Goal: Task Accomplishment & Management: Manage account settings

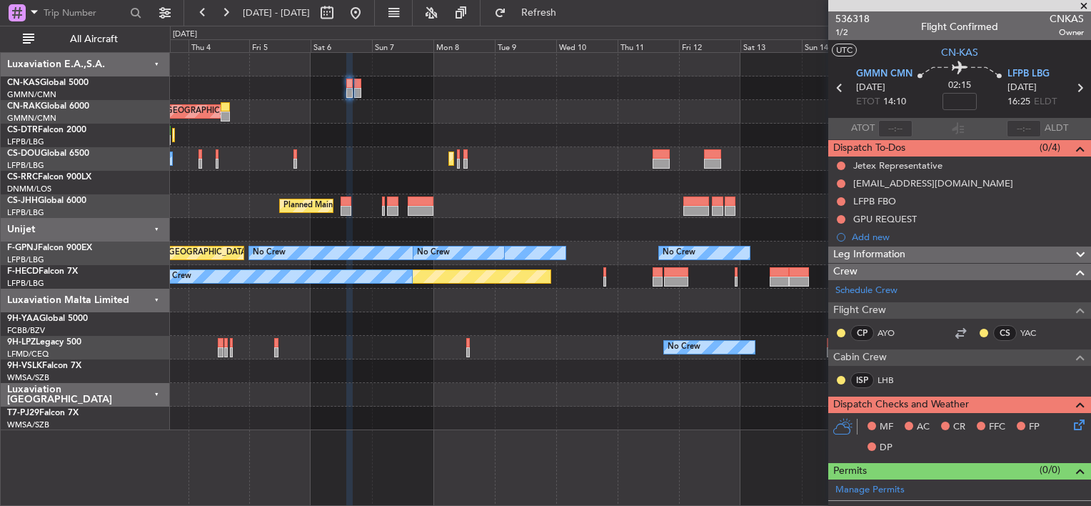
click at [472, 74] on div "Unplanned Maint [GEOGRAPHIC_DATA] ([GEOGRAPHIC_DATA]) Planned Maint [GEOGRAPHIC…" at bounding box center [630, 241] width 921 height 377
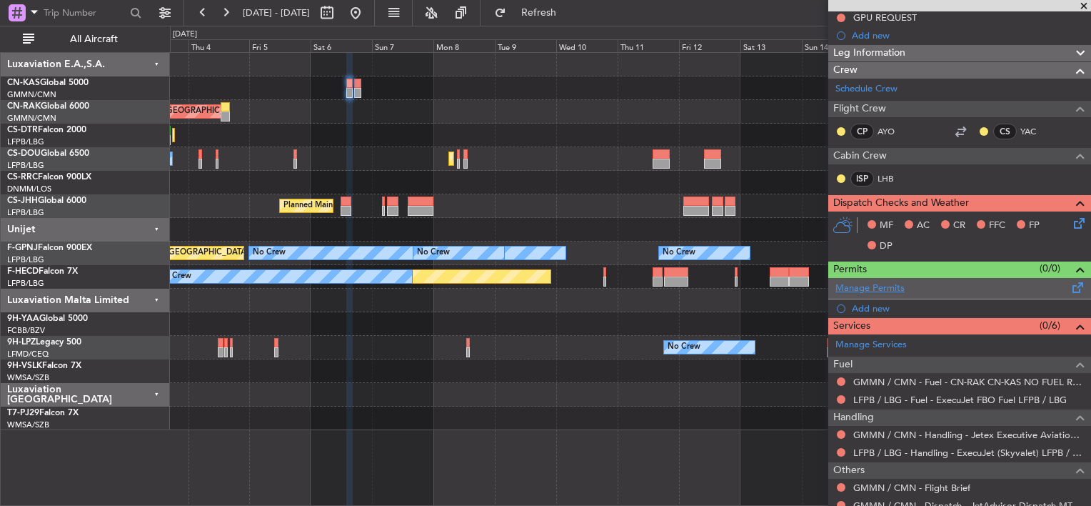
scroll to position [266, 0]
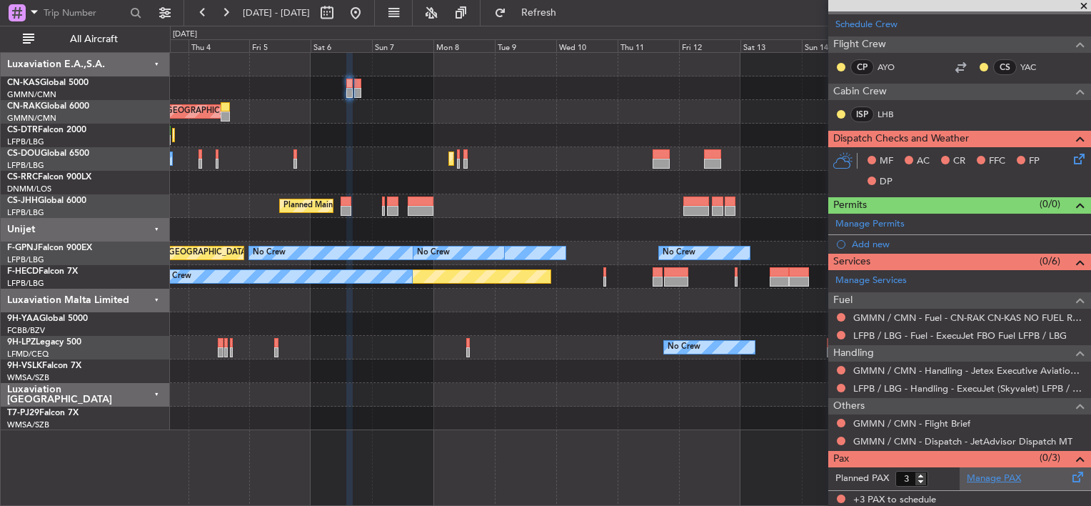
click at [983, 473] on link "Manage PAX" at bounding box center [994, 478] width 54 height 14
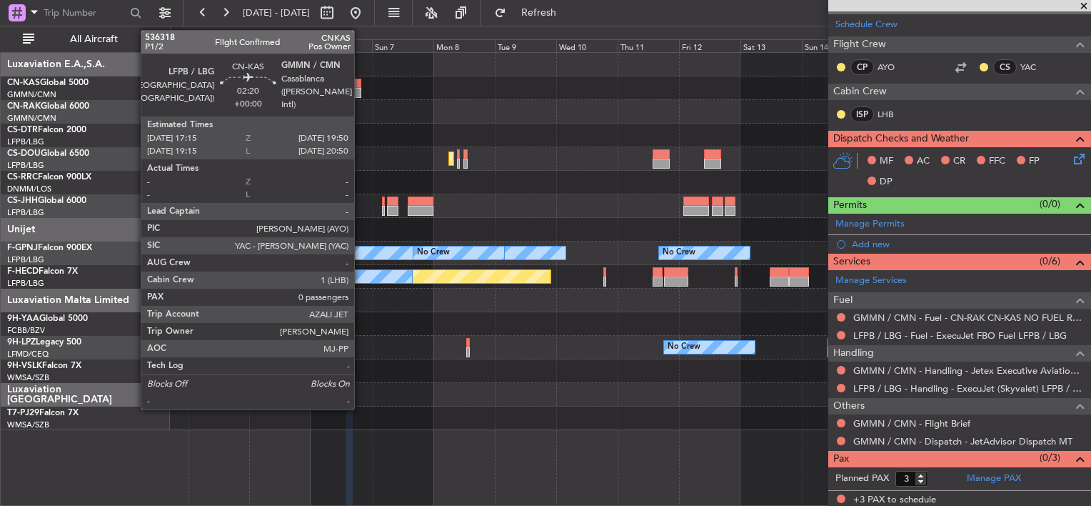
click at [356, 80] on div at bounding box center [357, 84] width 7 height 10
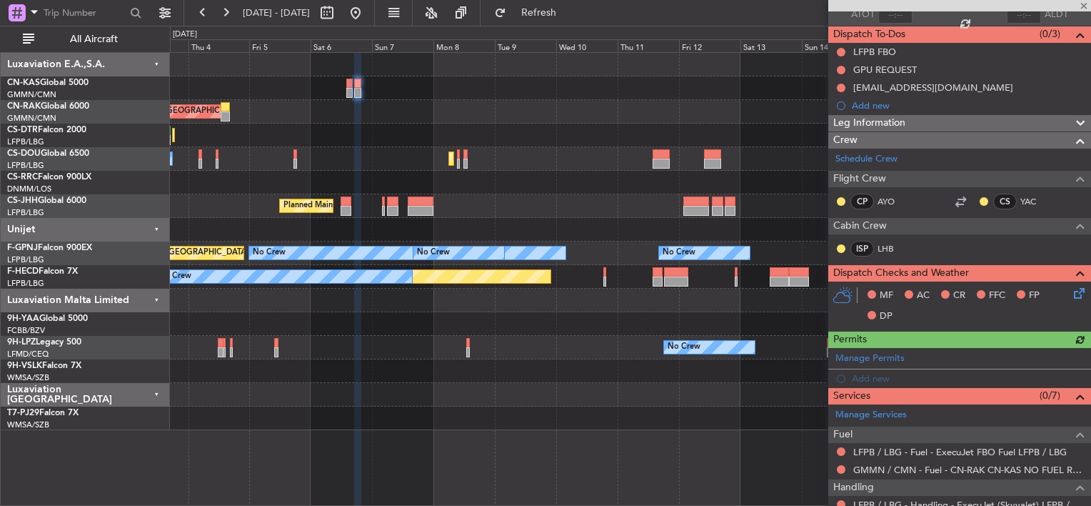
scroll to position [214, 0]
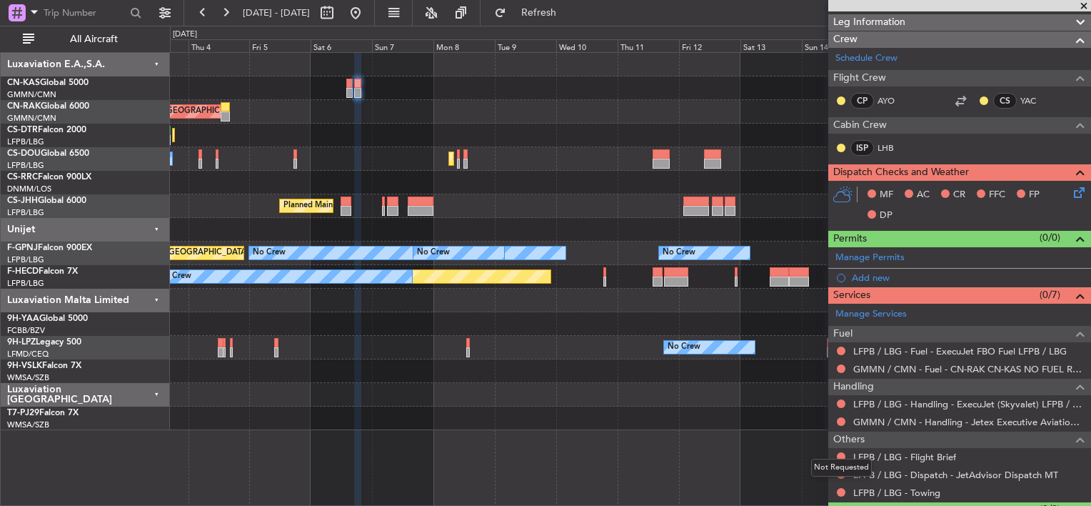
click at [843, 474] on div "Not Requested" at bounding box center [841, 468] width 61 height 18
click at [840, 474] on button at bounding box center [841, 474] width 9 height 9
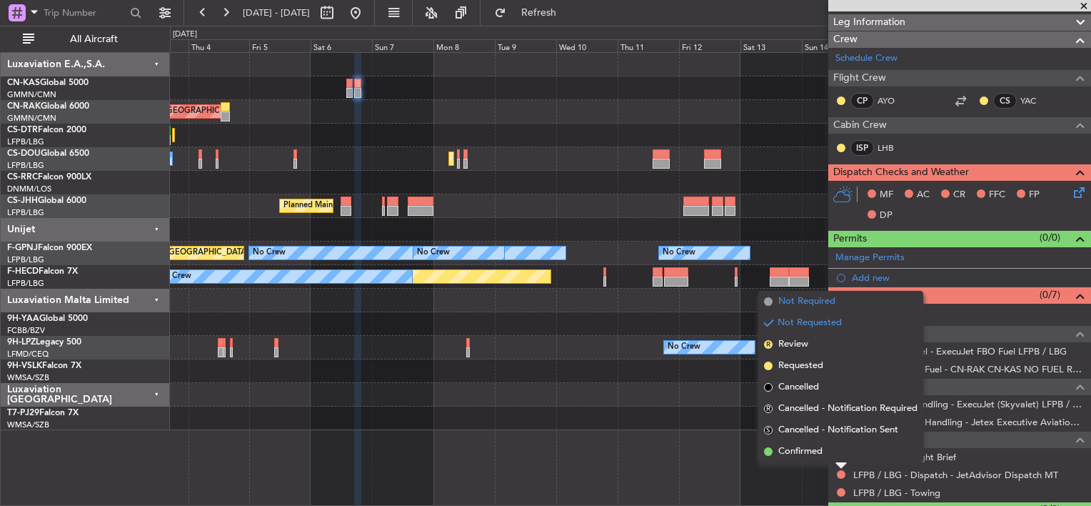
click at [783, 304] on span "Not Required" at bounding box center [806, 301] width 57 height 14
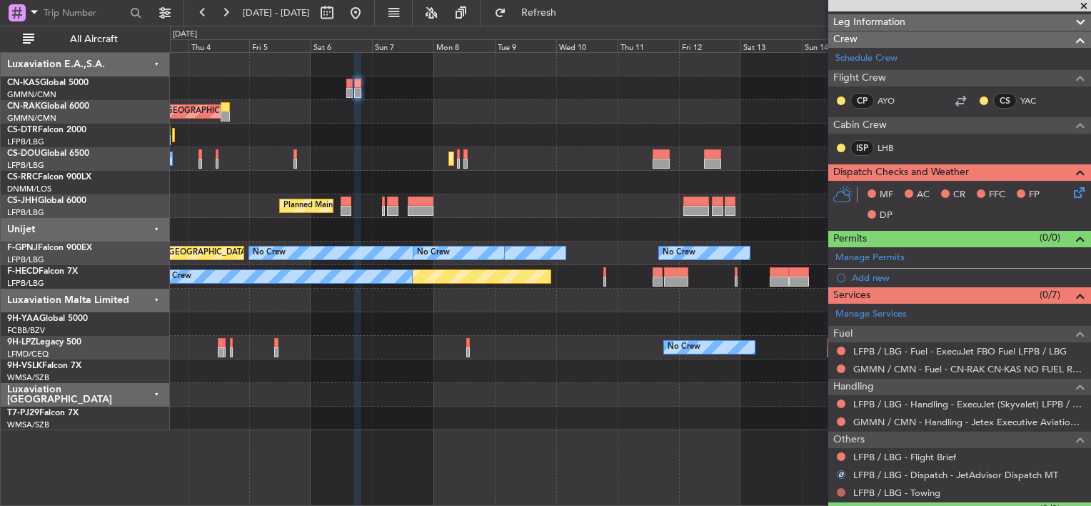
click at [839, 494] on button at bounding box center [841, 492] width 9 height 9
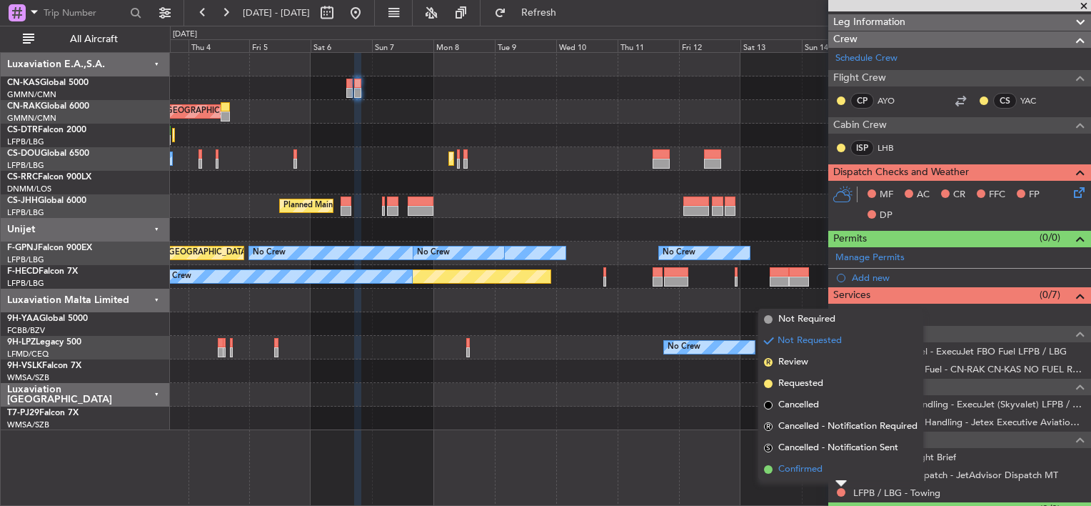
click at [775, 469] on li "Confirmed" at bounding box center [840, 469] width 165 height 21
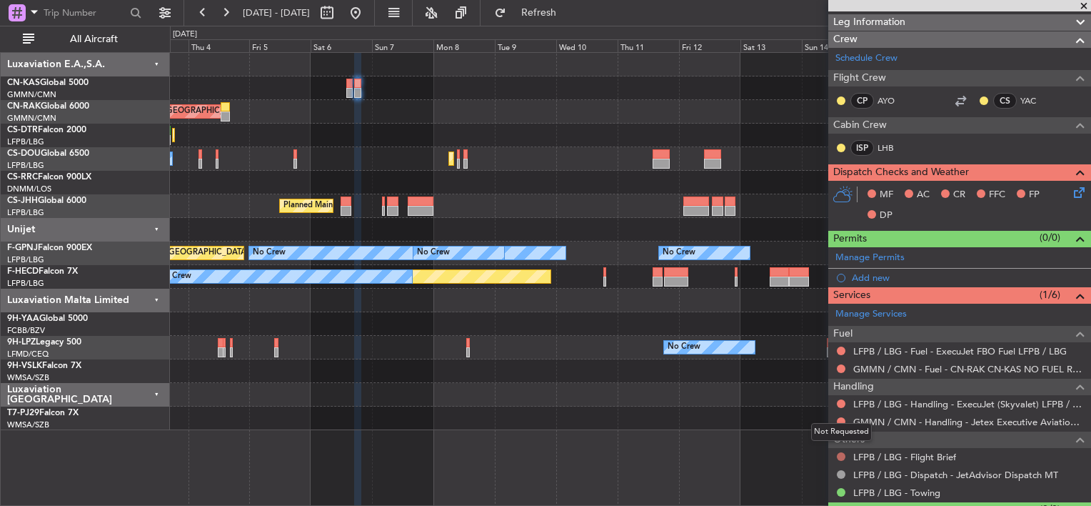
click at [840, 456] on button at bounding box center [841, 456] width 9 height 9
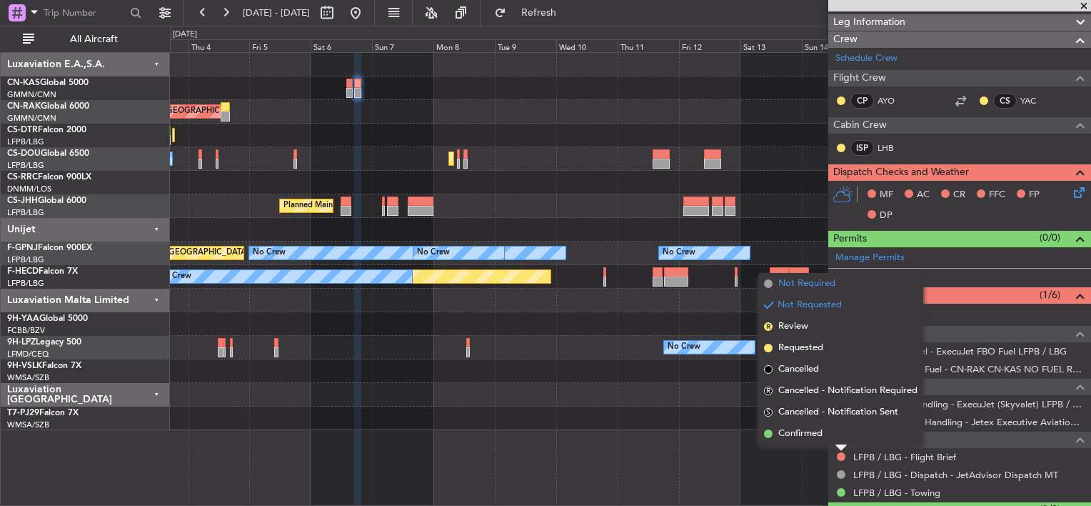
click at [785, 279] on span "Not Required" at bounding box center [806, 283] width 57 height 14
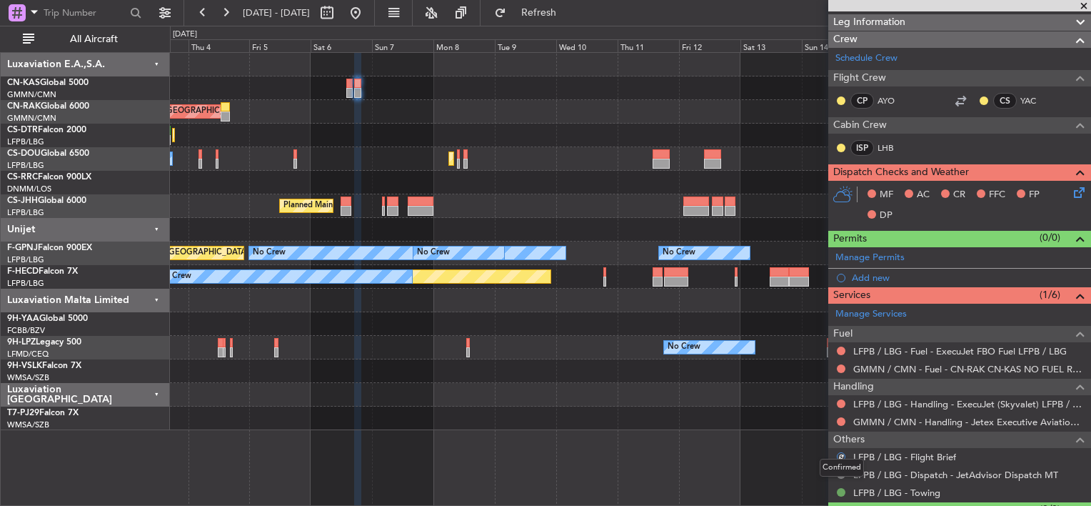
click at [843, 493] on button at bounding box center [841, 492] width 9 height 9
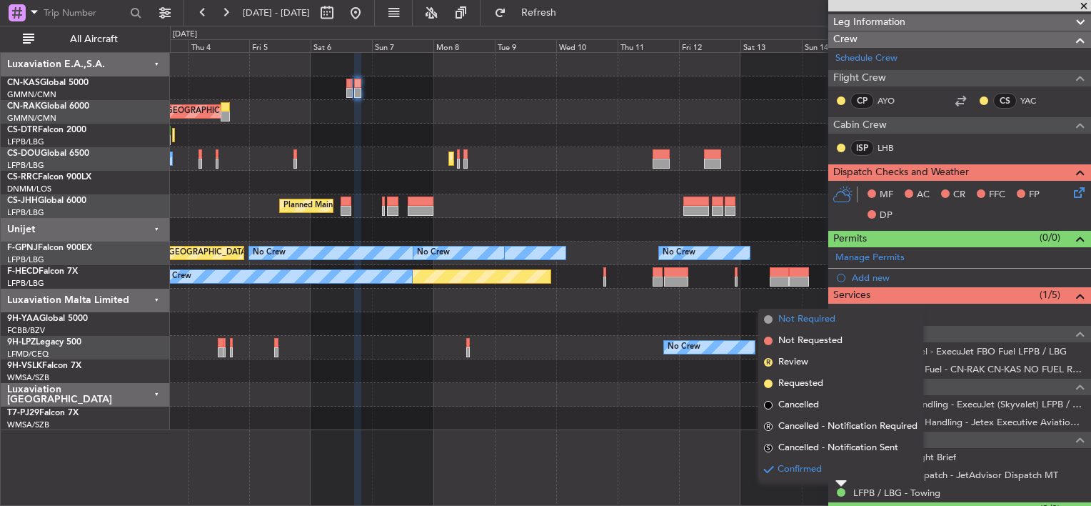
click at [795, 321] on span "Not Required" at bounding box center [806, 319] width 57 height 14
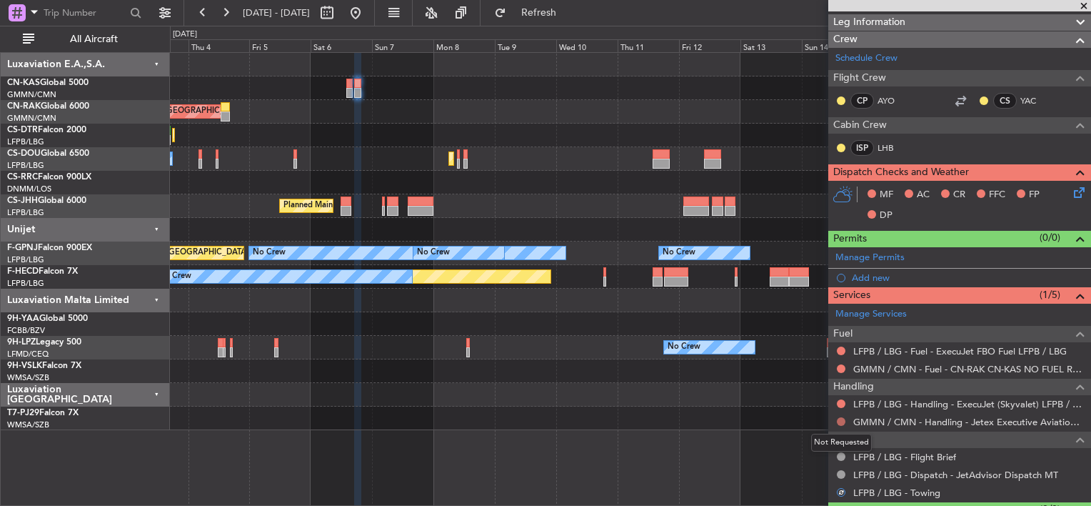
click at [841, 419] on button at bounding box center [841, 421] width 9 height 9
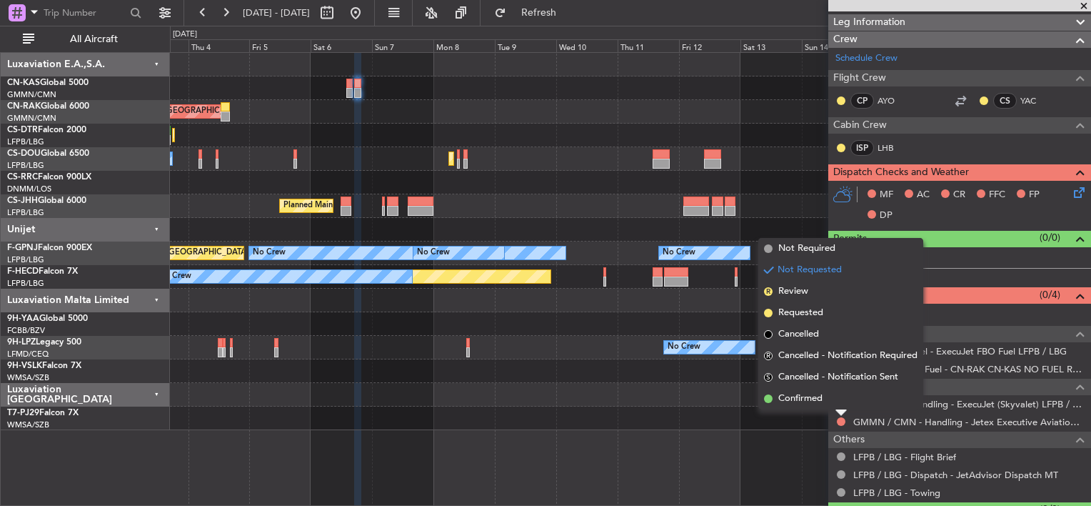
click at [344, 93] on div at bounding box center [630, 88] width 921 height 24
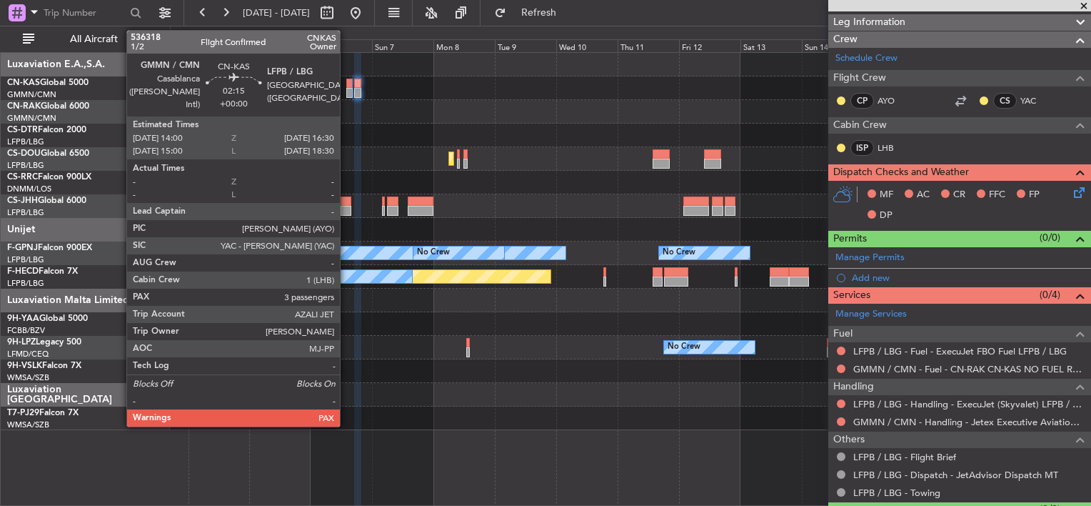
click at [346, 86] on div at bounding box center [349, 84] width 6 height 10
click at [346, 83] on div at bounding box center [349, 84] width 6 height 10
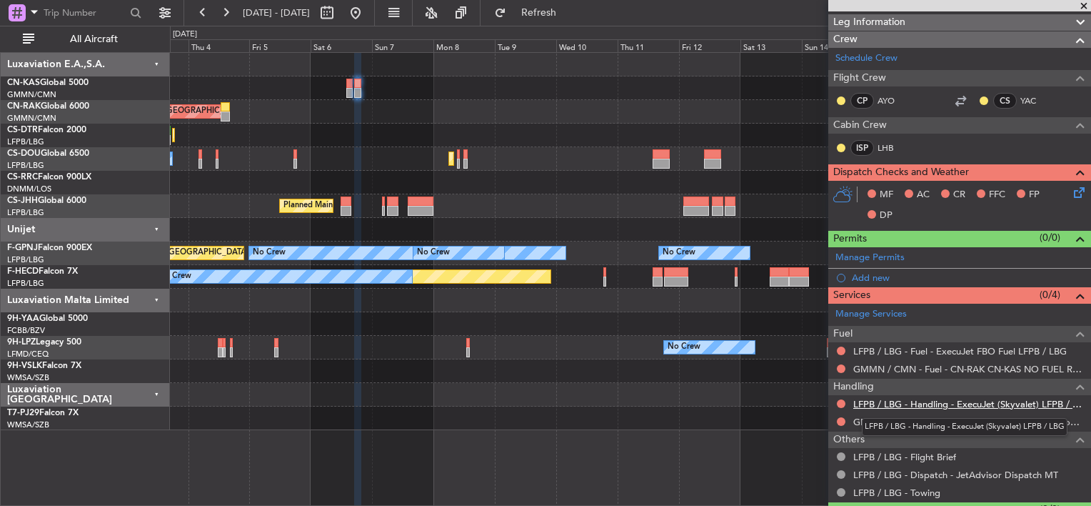
click at [896, 403] on link "LFPB / LBG - Handling - ExecuJet (Skyvalet) LFPB / LBG" at bounding box center [968, 404] width 231 height 12
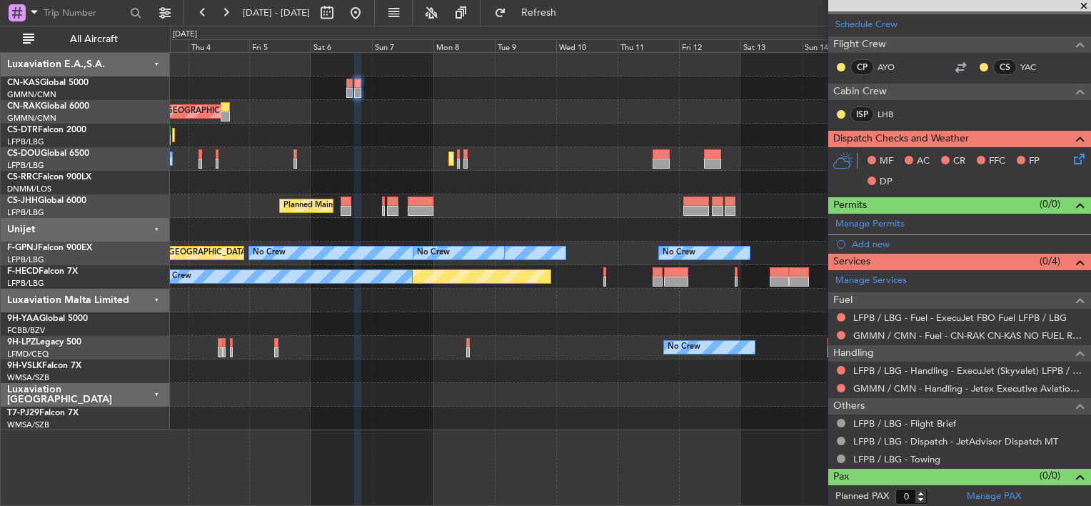
click at [1071, 153] on icon at bounding box center [1076, 156] width 11 height 11
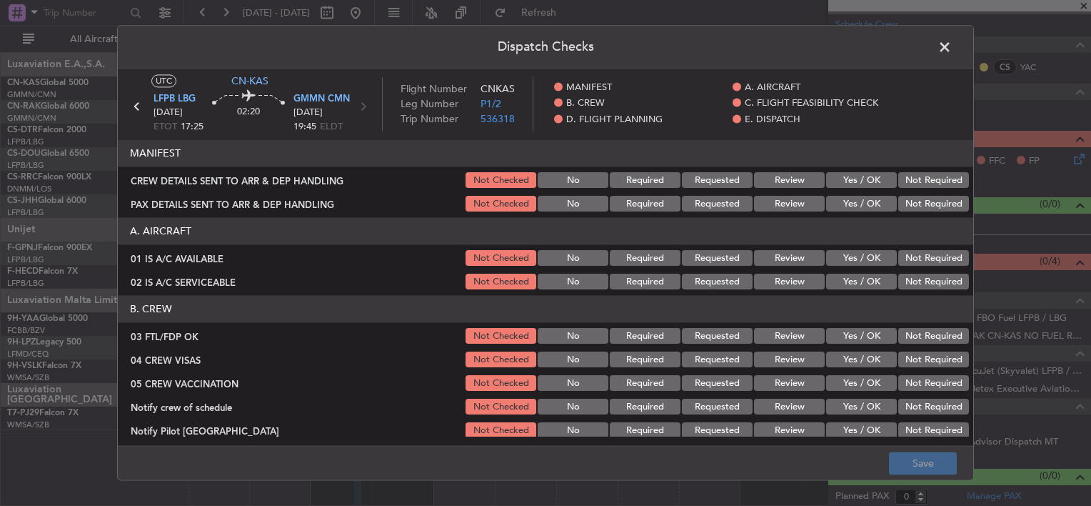
click at [845, 178] on button "Yes / OK" at bounding box center [861, 181] width 71 height 16
click at [840, 191] on section "MANIFEST CREW DETAILS SENT TO ARR & DEP HANDLING Not Checked No Required Reques…" at bounding box center [546, 177] width 856 height 74
click at [851, 203] on button "Yes / OK" at bounding box center [861, 204] width 71 height 16
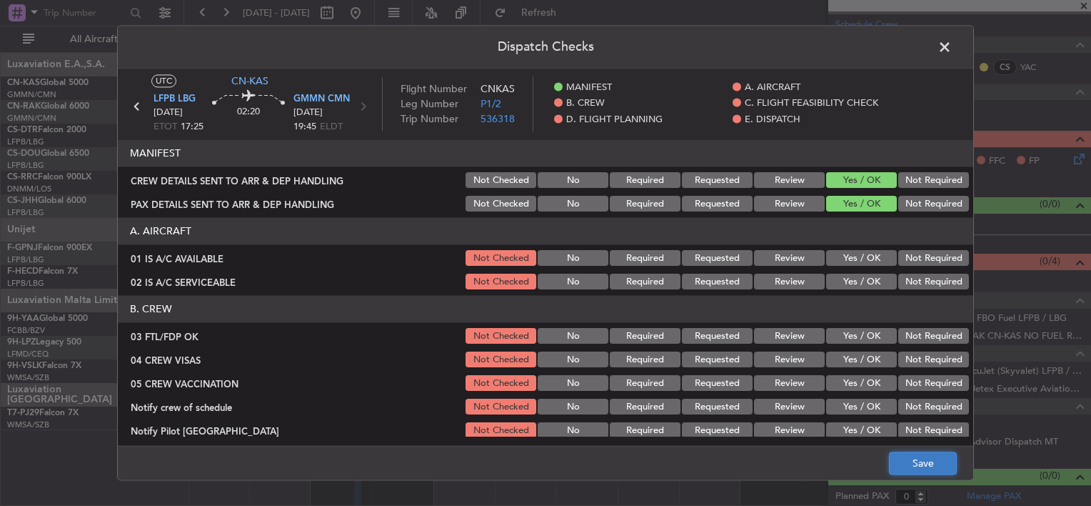
click at [916, 472] on button "Save" at bounding box center [923, 463] width 68 height 23
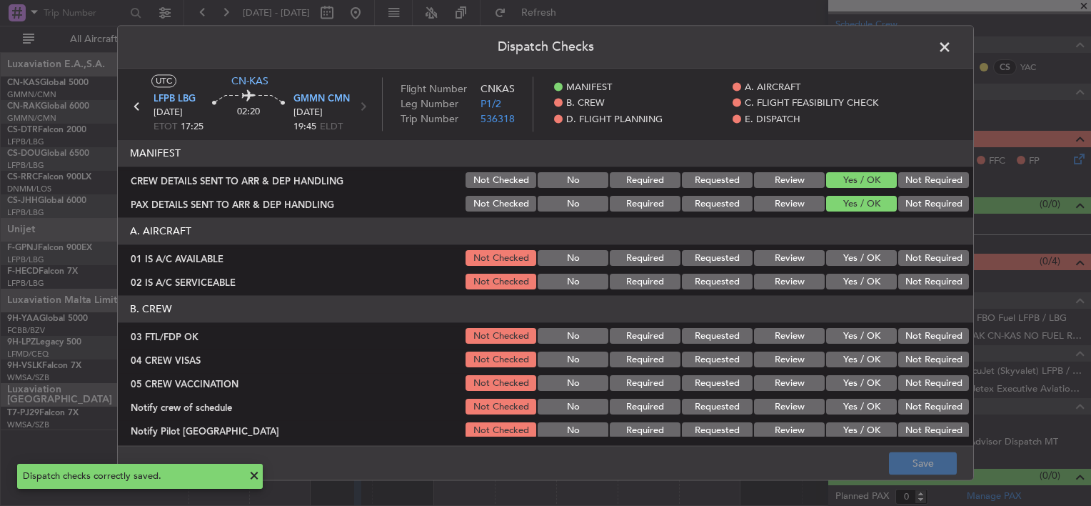
click at [952, 43] on span at bounding box center [952, 50] width 0 height 29
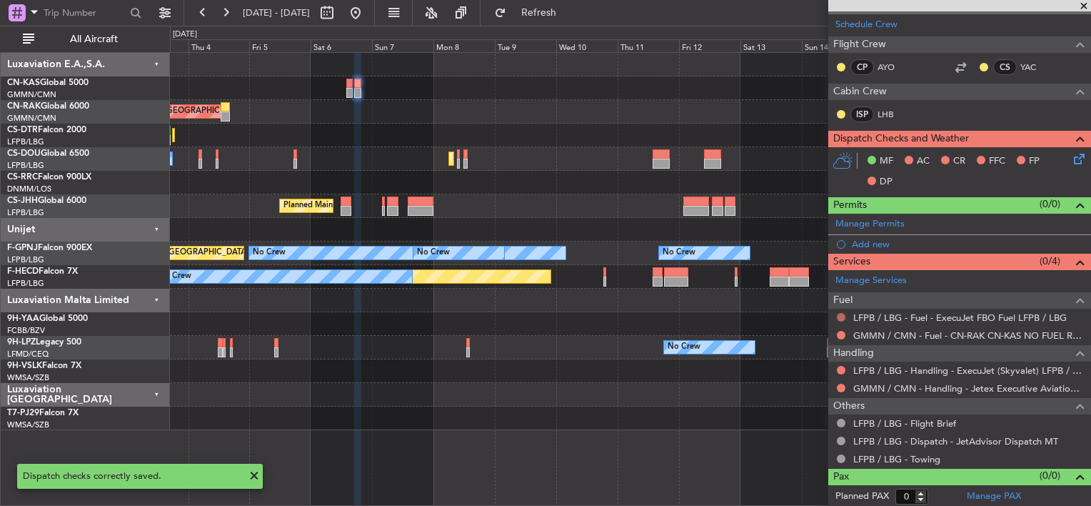
click at [838, 316] on button at bounding box center [841, 317] width 9 height 9
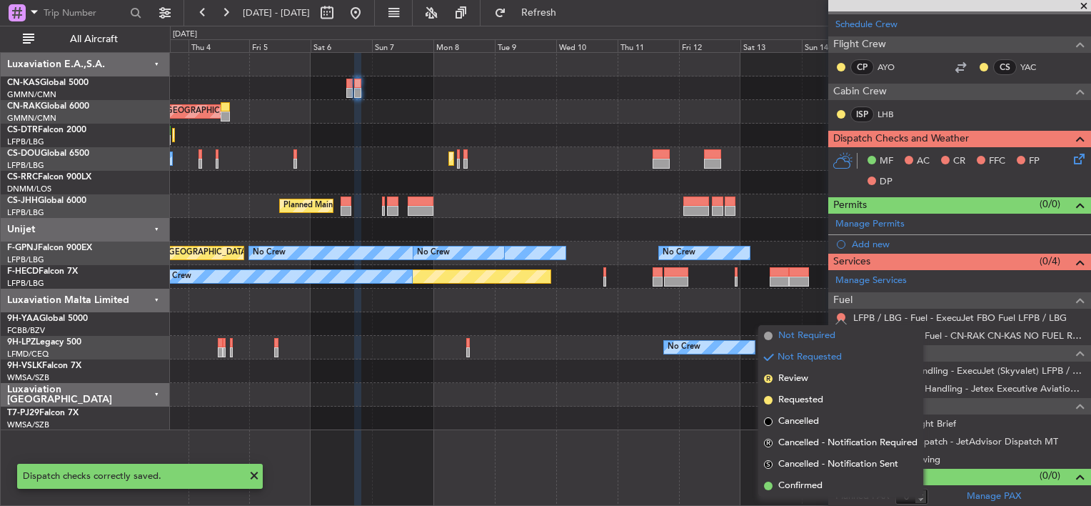
click at [798, 332] on span "Not Required" at bounding box center [806, 336] width 57 height 14
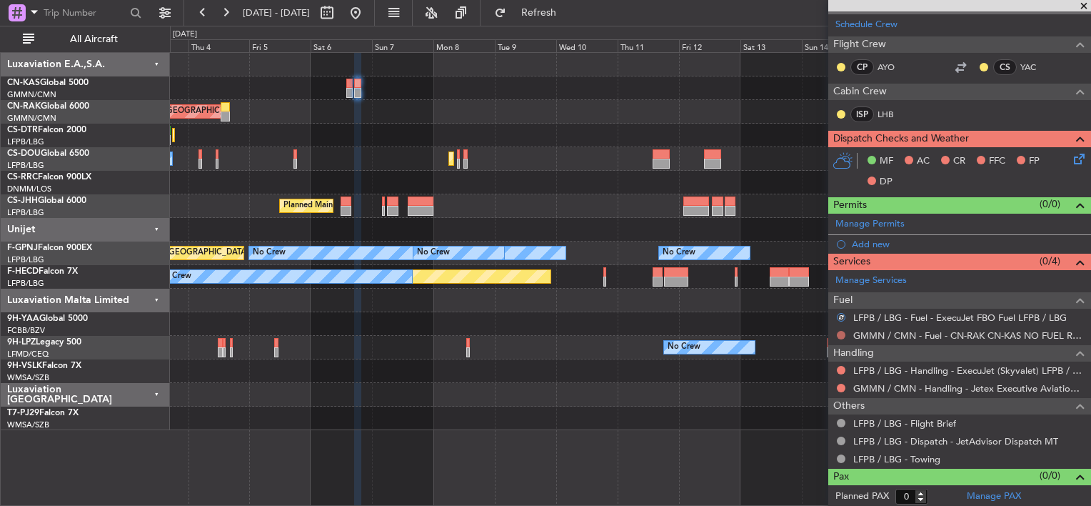
click at [843, 334] on button at bounding box center [841, 335] width 9 height 9
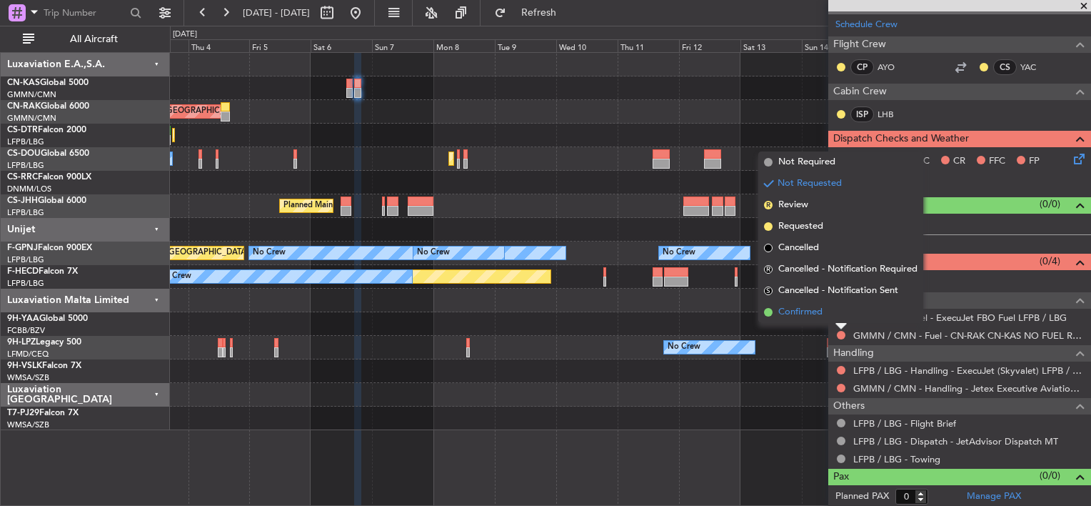
click at [798, 314] on span "Confirmed" at bounding box center [800, 312] width 44 height 14
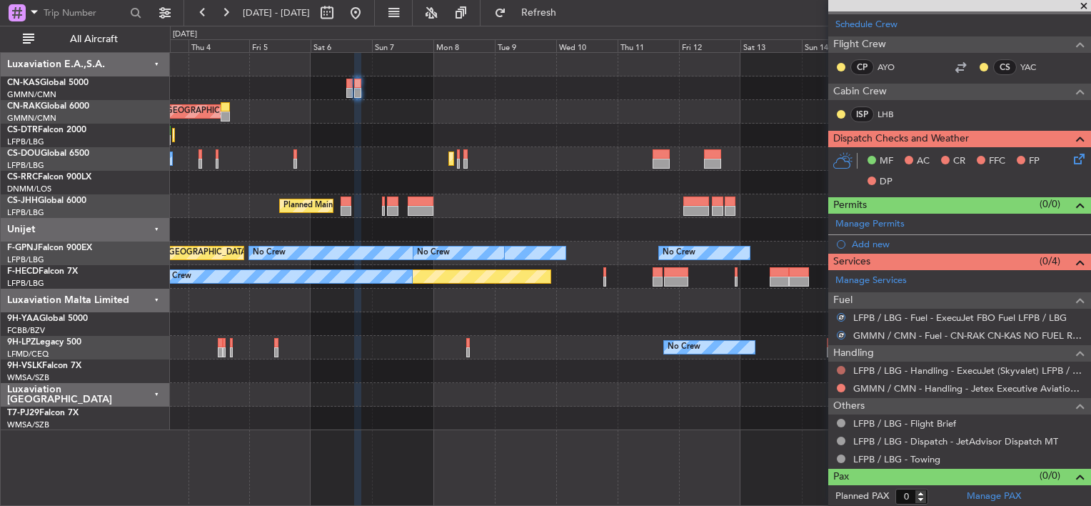
click at [841, 369] on button at bounding box center [841, 370] width 9 height 9
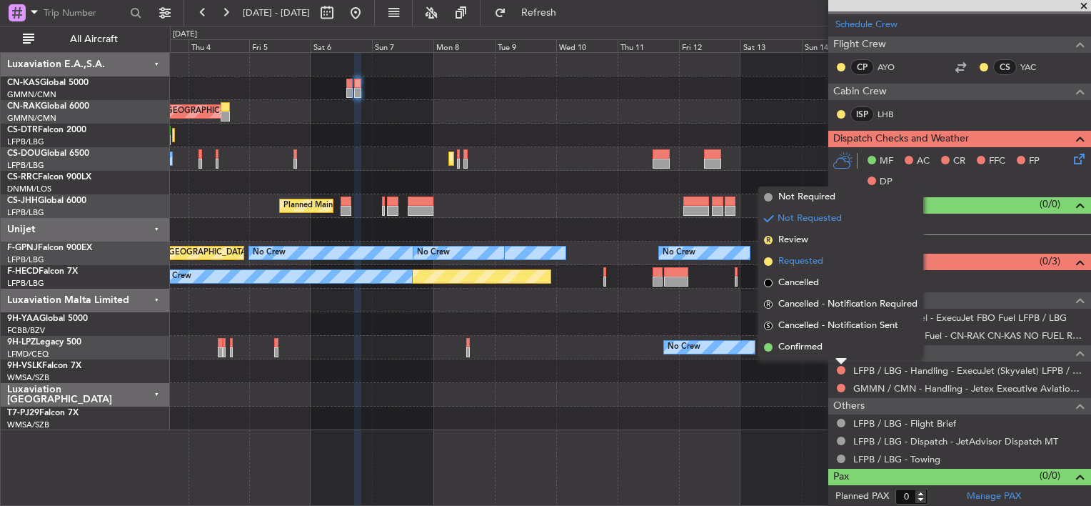
click at [777, 260] on li "Requested" at bounding box center [840, 261] width 165 height 21
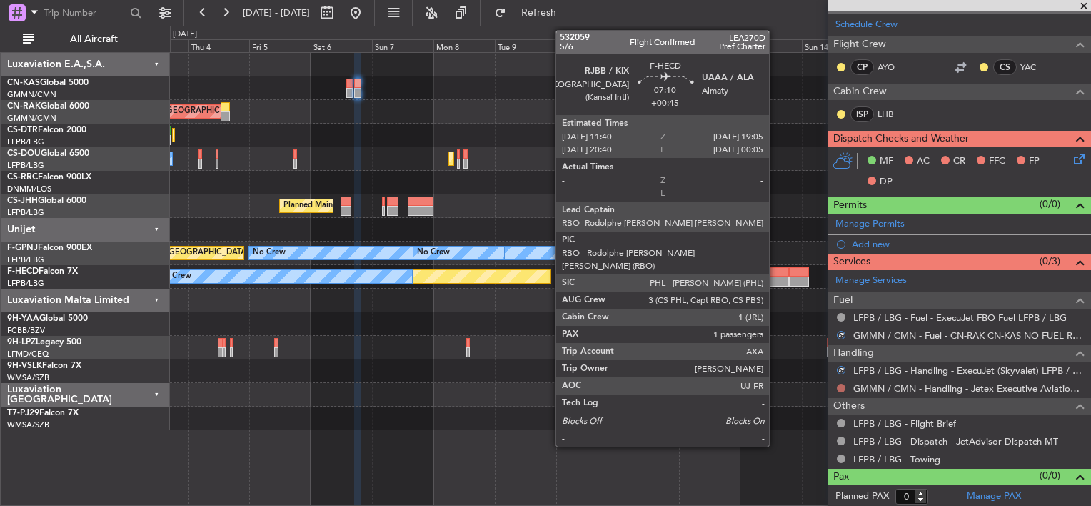
click at [838, 385] on button at bounding box center [841, 388] width 9 height 9
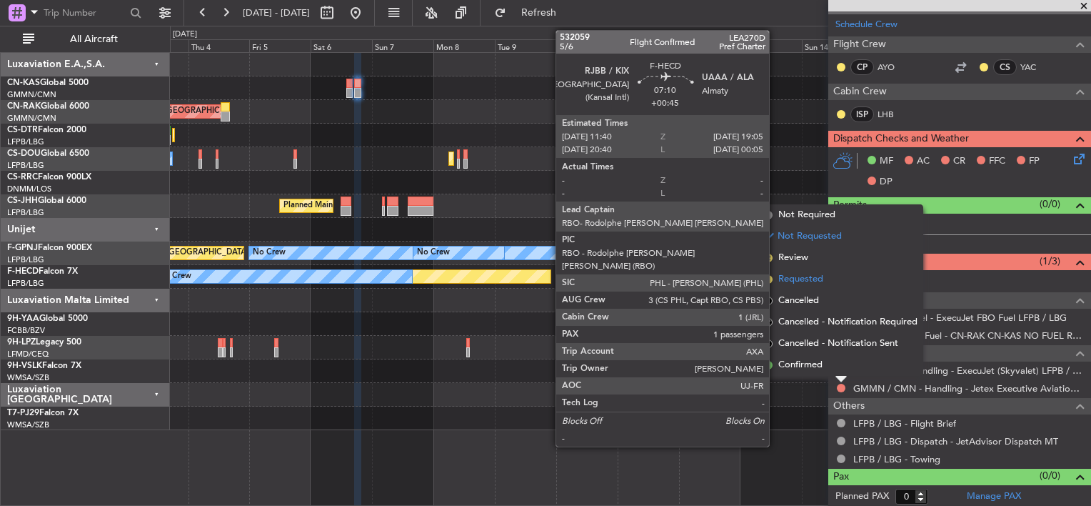
click at [791, 280] on span "Requested" at bounding box center [800, 279] width 45 height 14
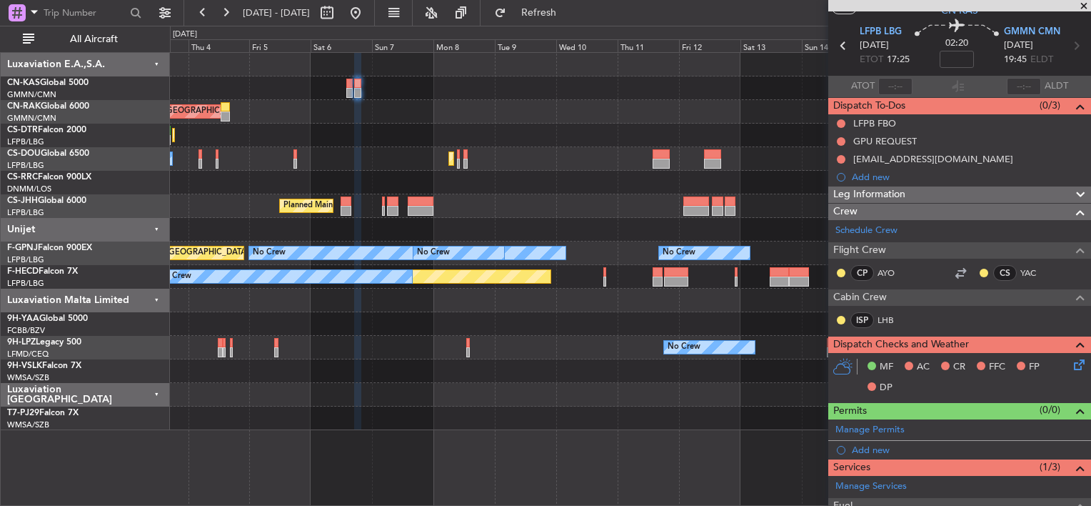
scroll to position [0, 0]
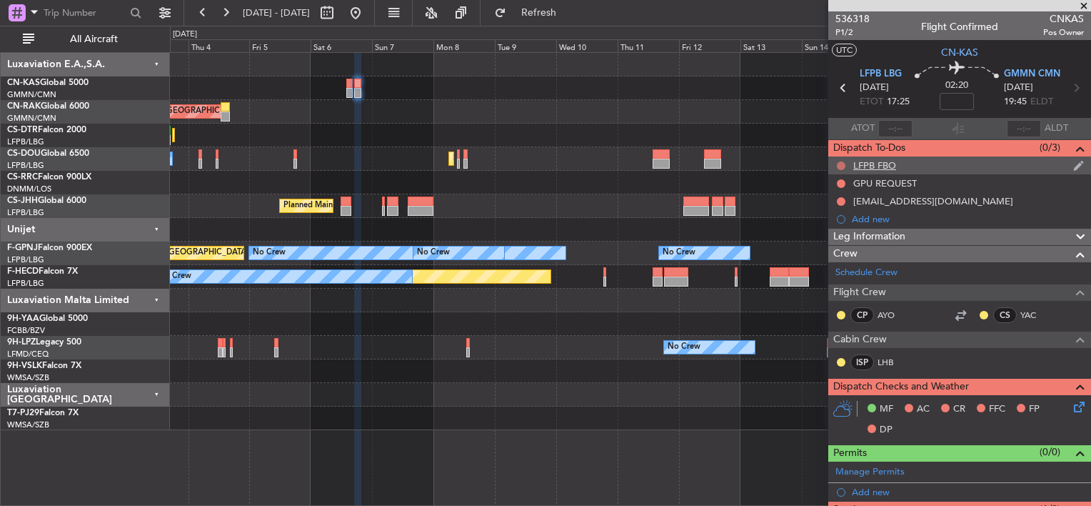
click at [840, 164] on button at bounding box center [841, 165] width 9 height 9
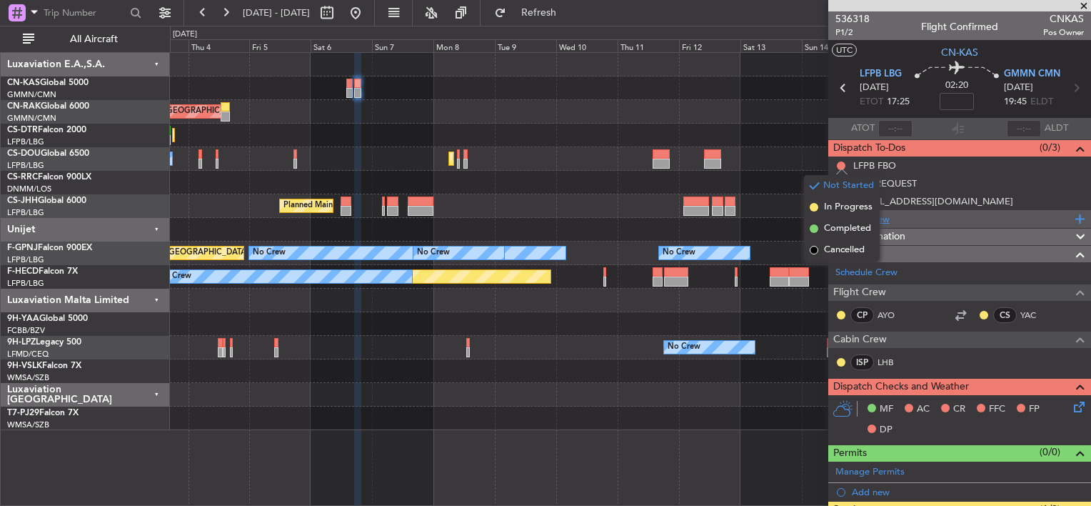
click at [971, 213] on div "Add new" at bounding box center [961, 219] width 219 height 12
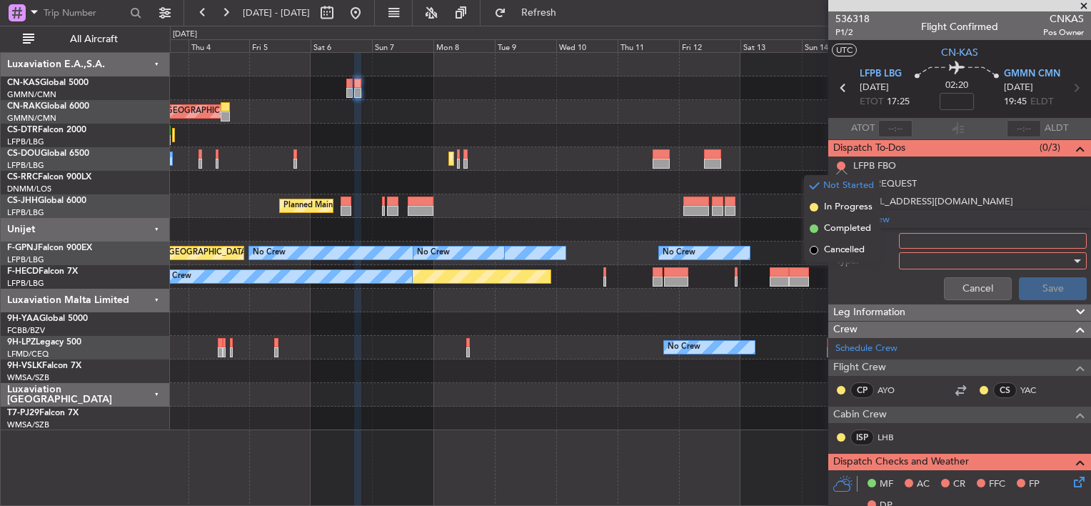
click at [842, 279] on div "Cancel Save" at bounding box center [955, 288] width 269 height 34
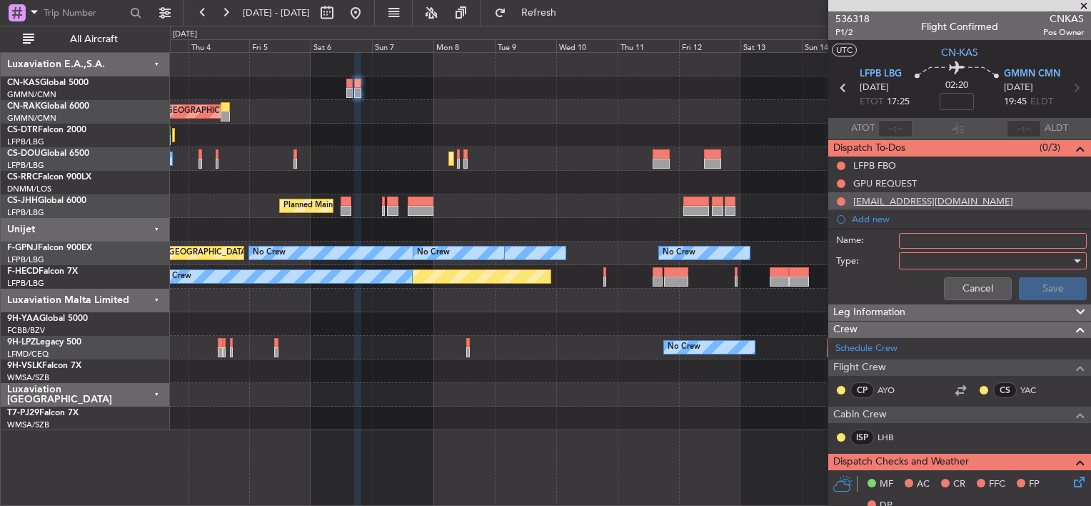
click at [844, 196] on div at bounding box center [841, 201] width 11 height 11
click at [837, 202] on button at bounding box center [841, 201] width 9 height 9
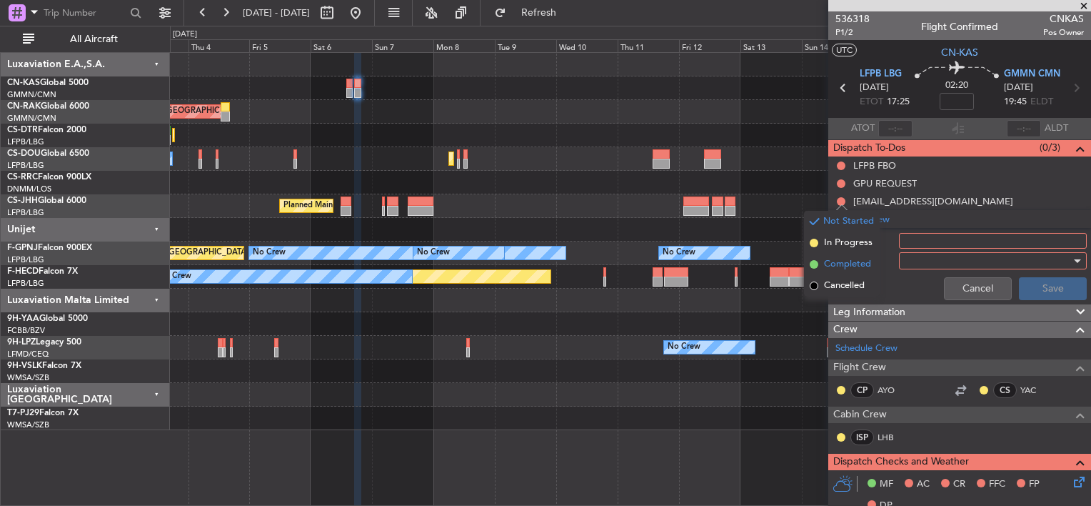
click at [820, 260] on li "Completed" at bounding box center [842, 264] width 76 height 21
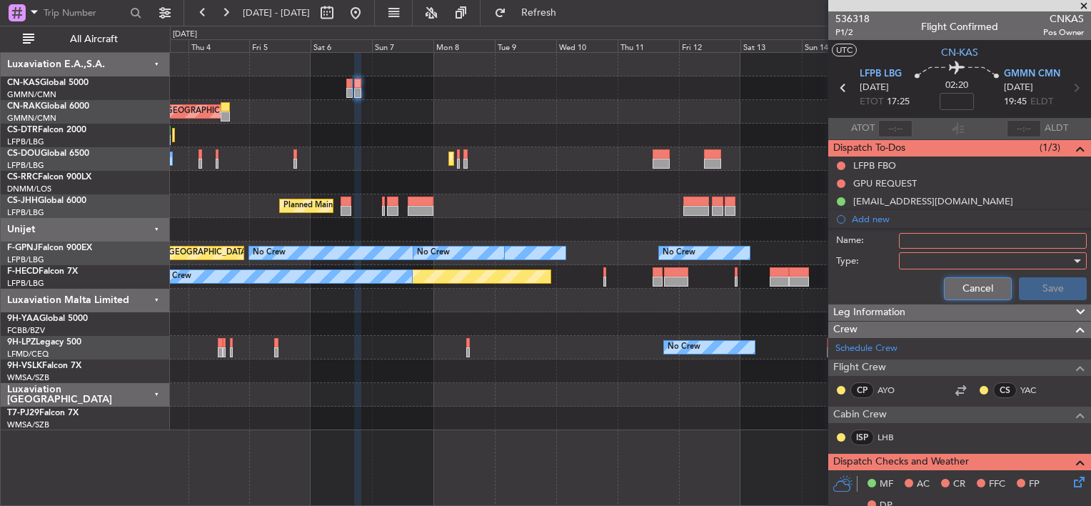
click at [945, 281] on button "Cancel" at bounding box center [978, 288] width 68 height 23
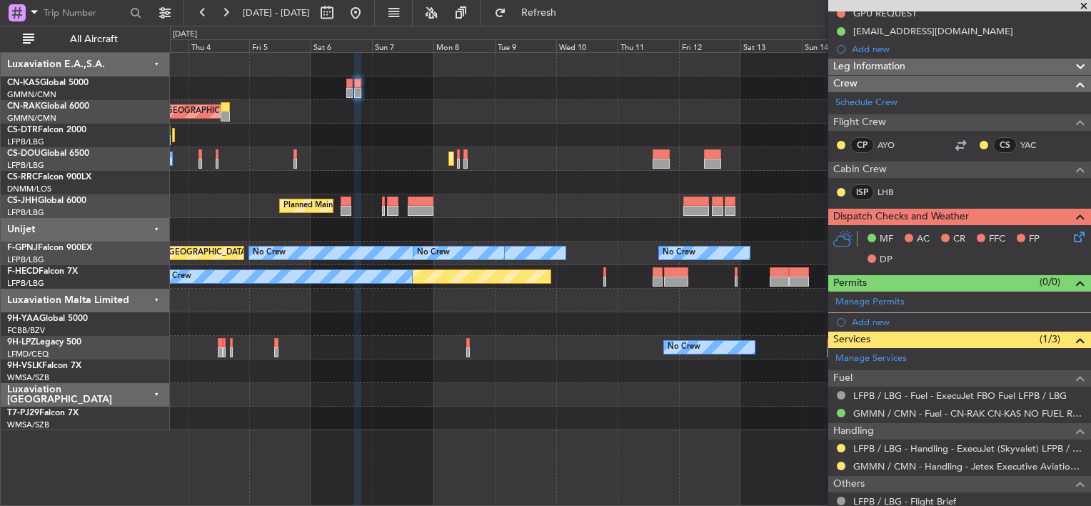
scroll to position [105, 0]
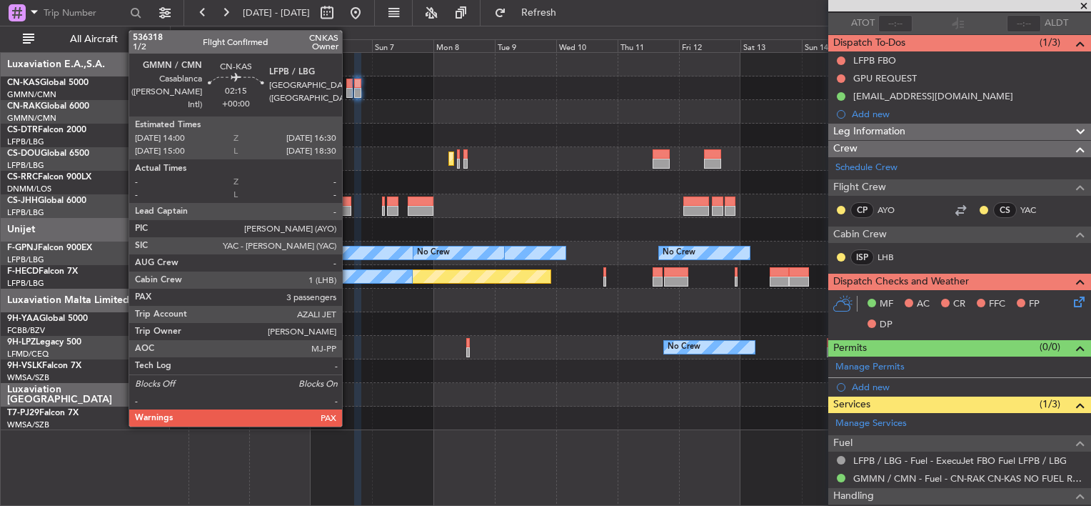
click at [349, 89] on div at bounding box center [349, 93] width 6 height 10
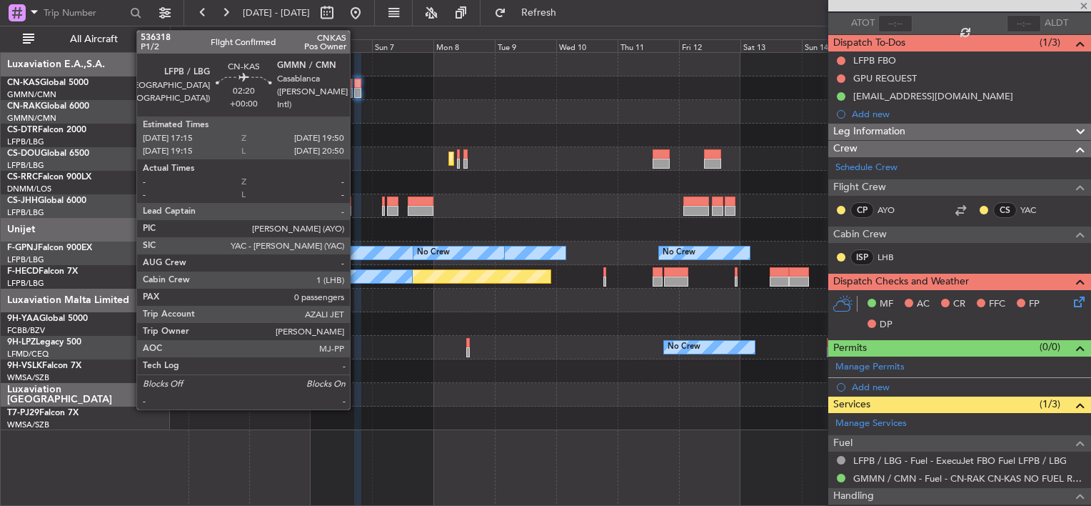
scroll to position [0, 0]
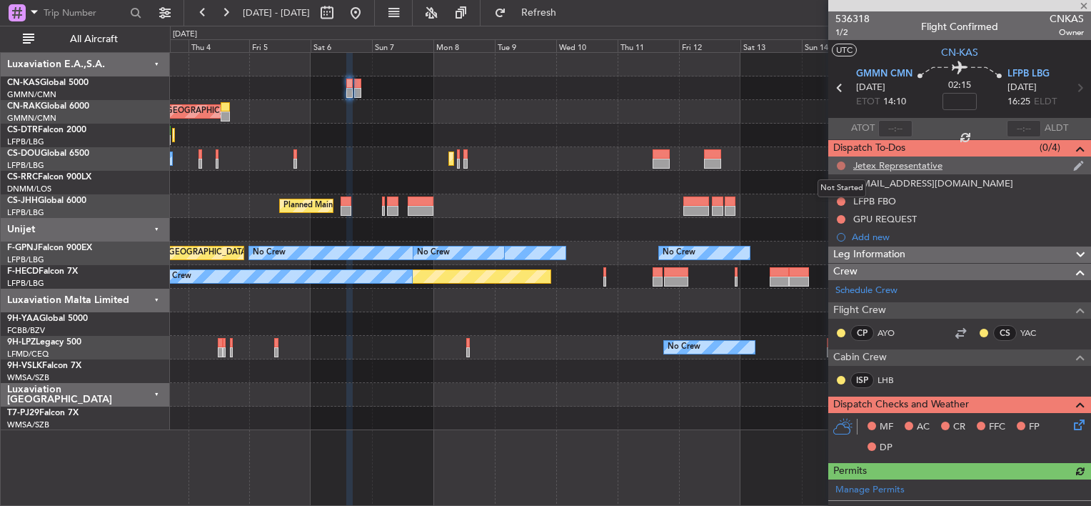
click at [841, 163] on button at bounding box center [841, 165] width 9 height 9
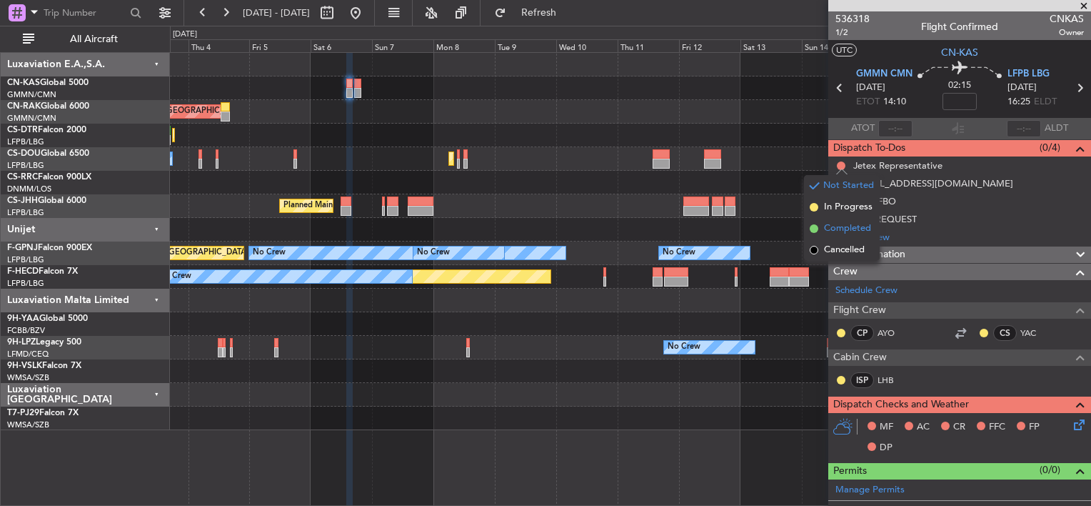
click at [816, 228] on span at bounding box center [814, 228] width 9 height 9
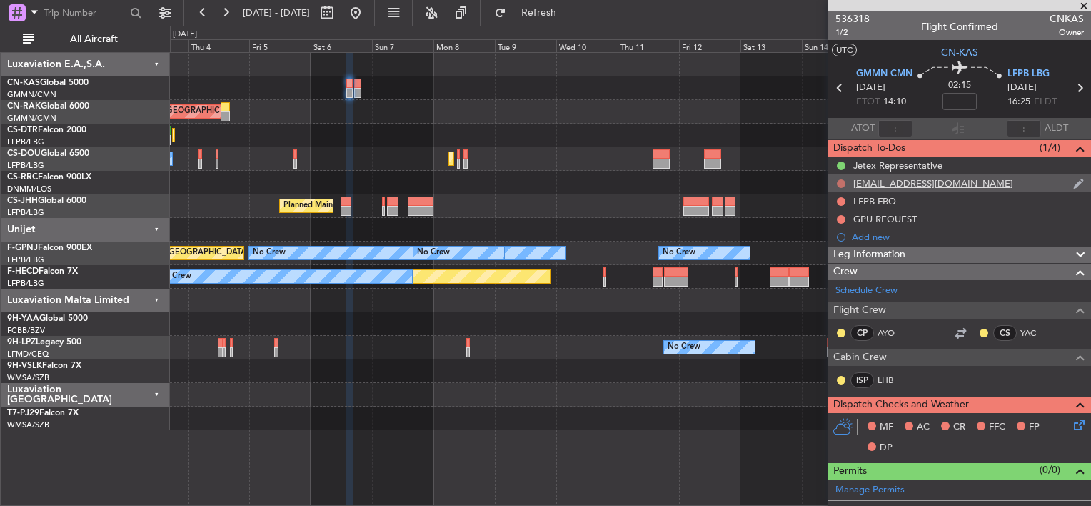
click at [840, 184] on button at bounding box center [841, 183] width 9 height 9
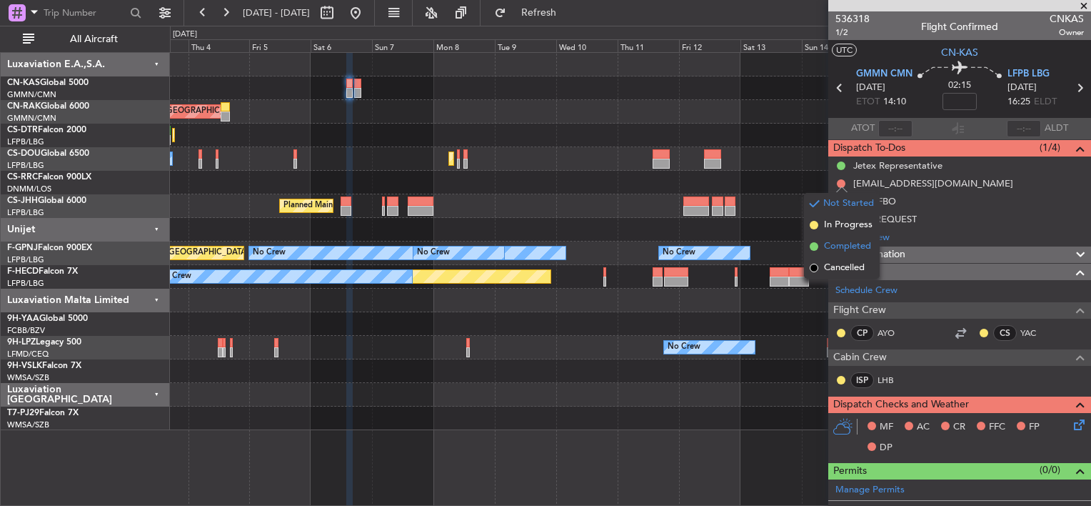
click at [817, 247] on span at bounding box center [814, 246] width 9 height 9
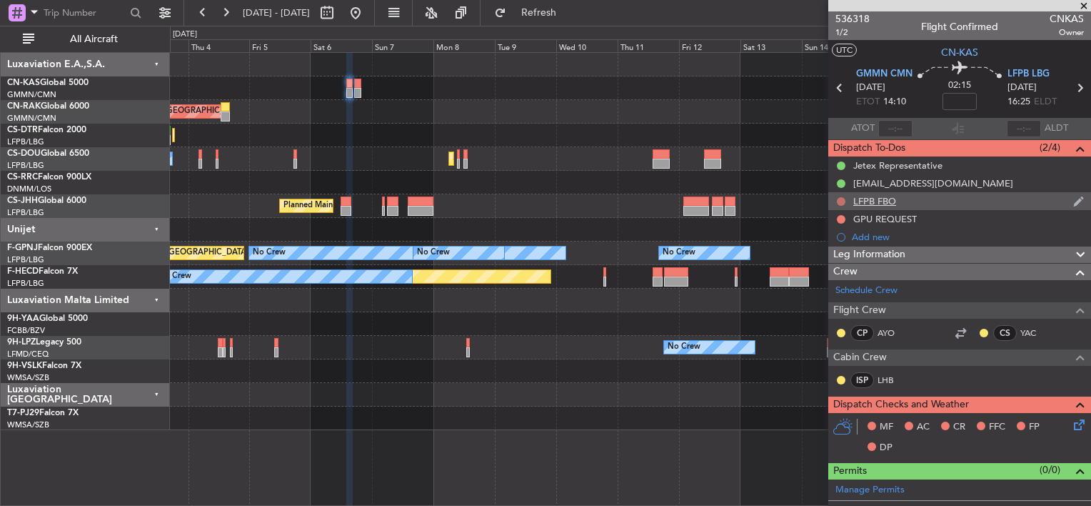
click at [843, 201] on button at bounding box center [841, 201] width 9 height 9
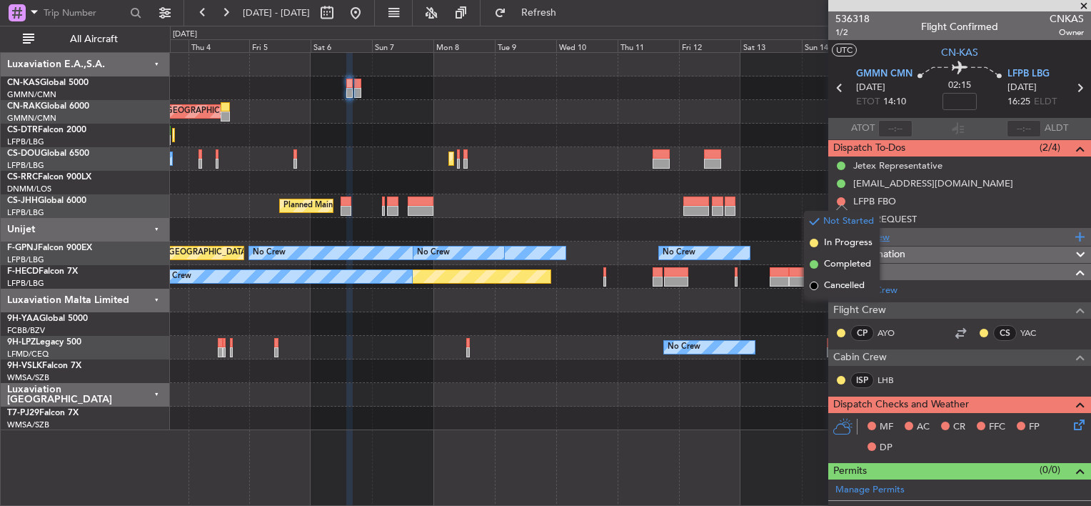
click at [936, 242] on div "Add new" at bounding box center [959, 237] width 263 height 18
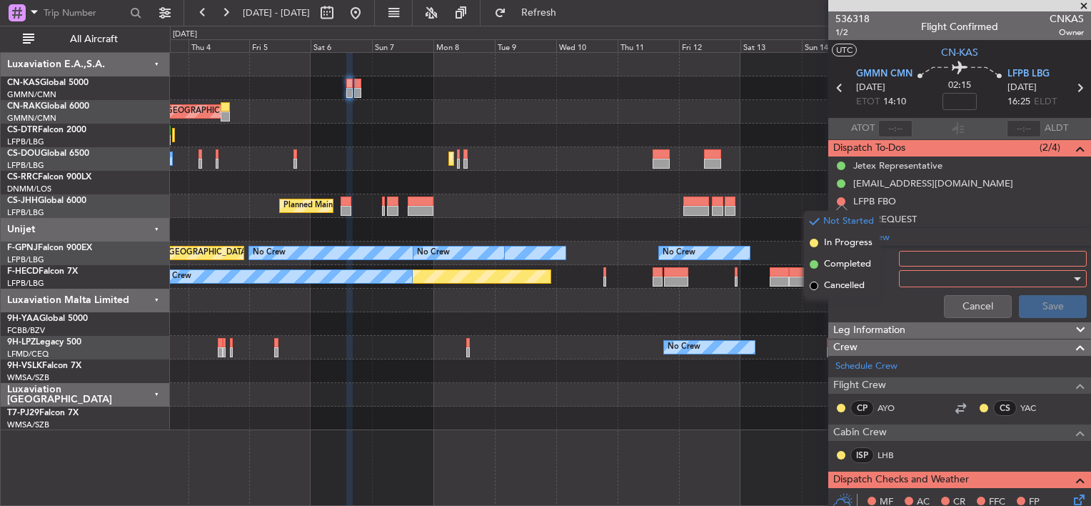
click at [877, 299] on div "Cancel Save" at bounding box center [955, 306] width 269 height 34
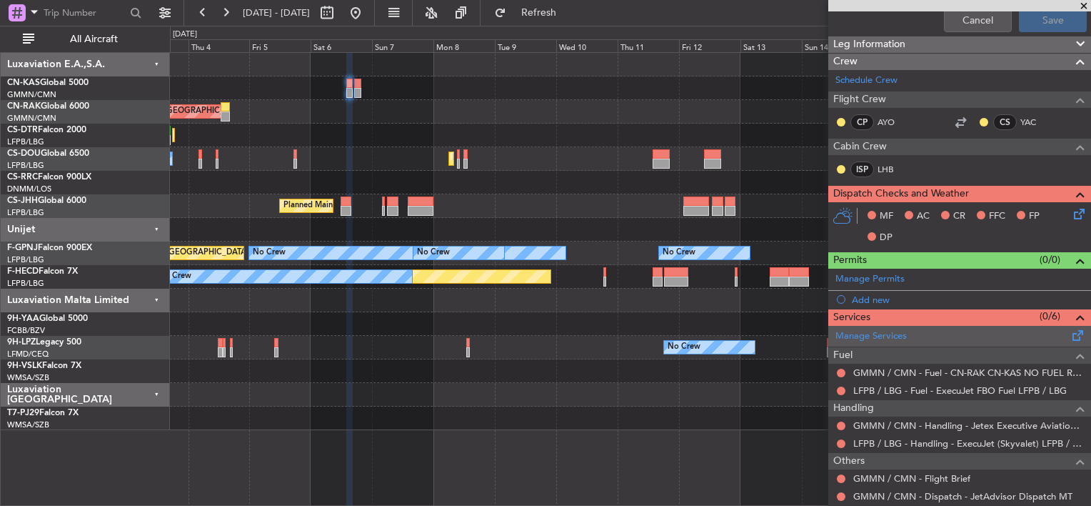
scroll to position [341, 0]
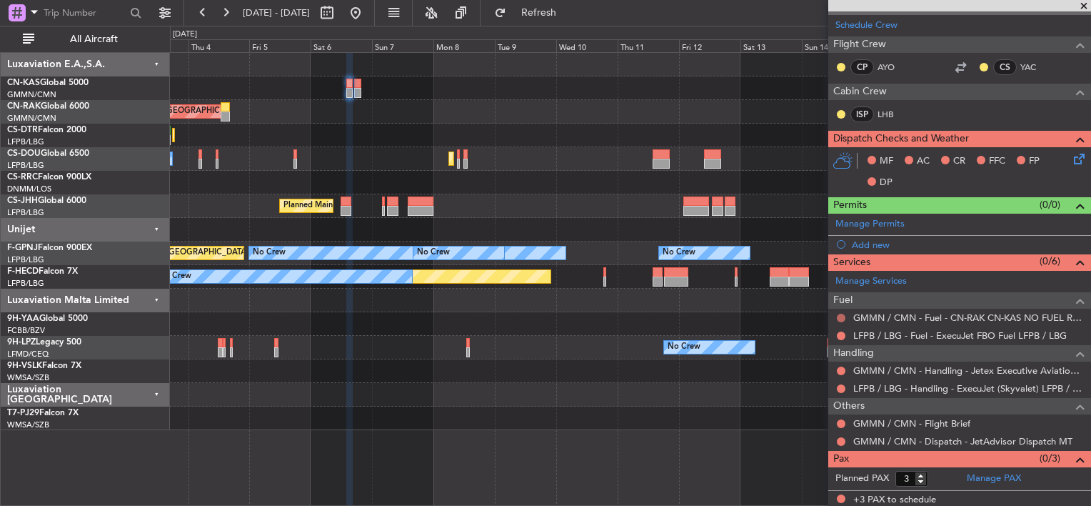
click at [845, 314] on button at bounding box center [841, 318] width 9 height 9
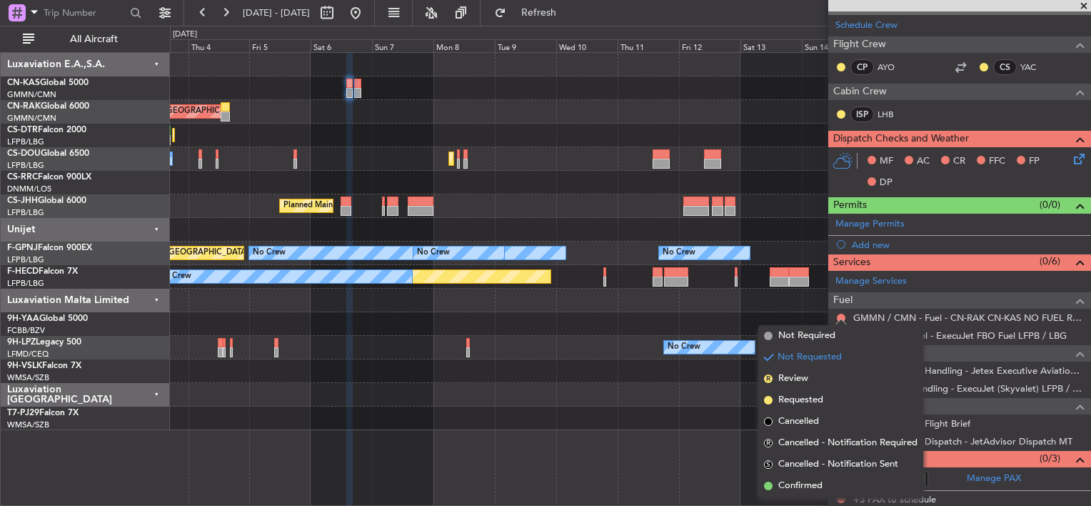
drag, startPoint x: 788, startPoint y: 483, endPoint x: 847, endPoint y: 409, distance: 94.0
click at [789, 482] on span "Confirmed" at bounding box center [800, 486] width 44 height 14
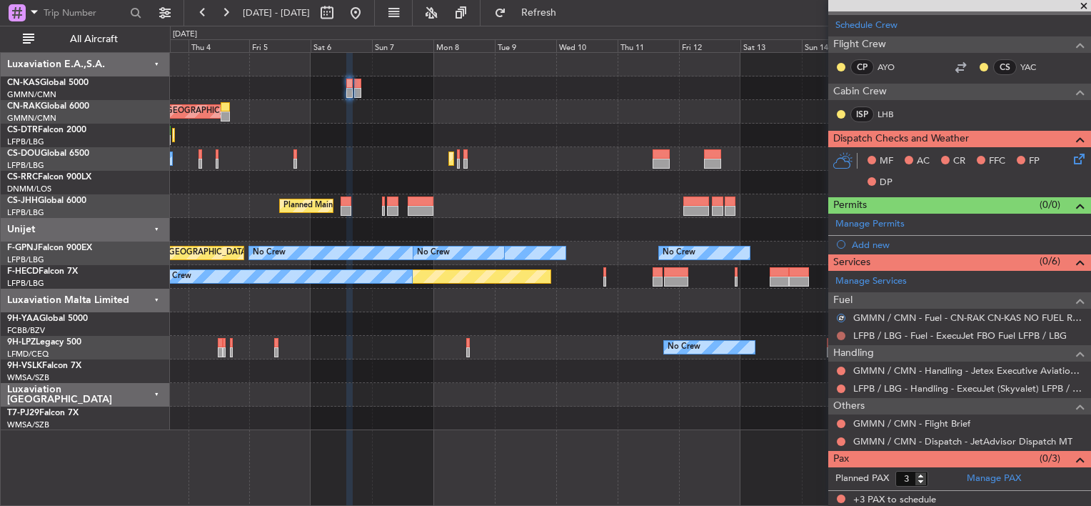
click at [840, 332] on button at bounding box center [841, 335] width 9 height 9
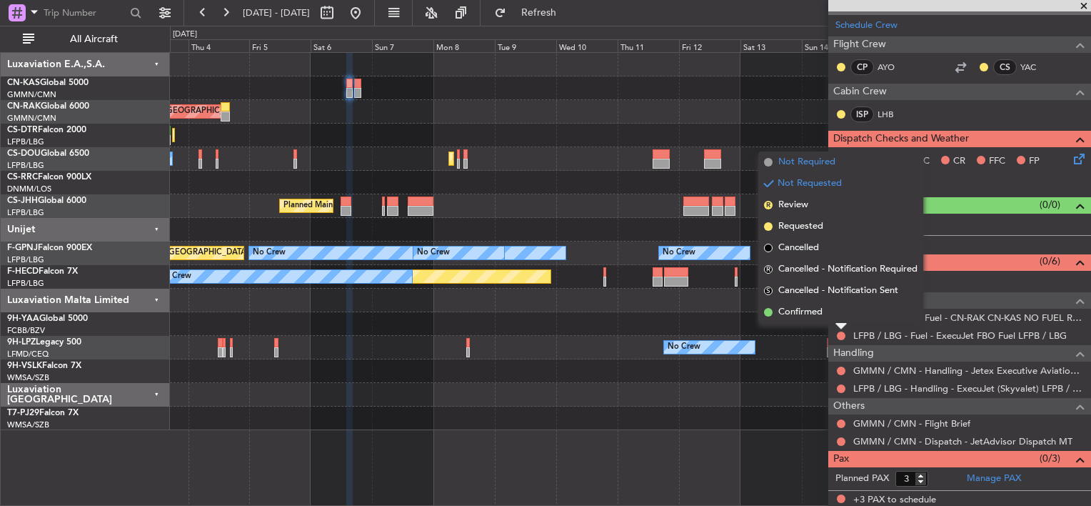
click at [780, 155] on span "Not Required" at bounding box center [806, 162] width 57 height 14
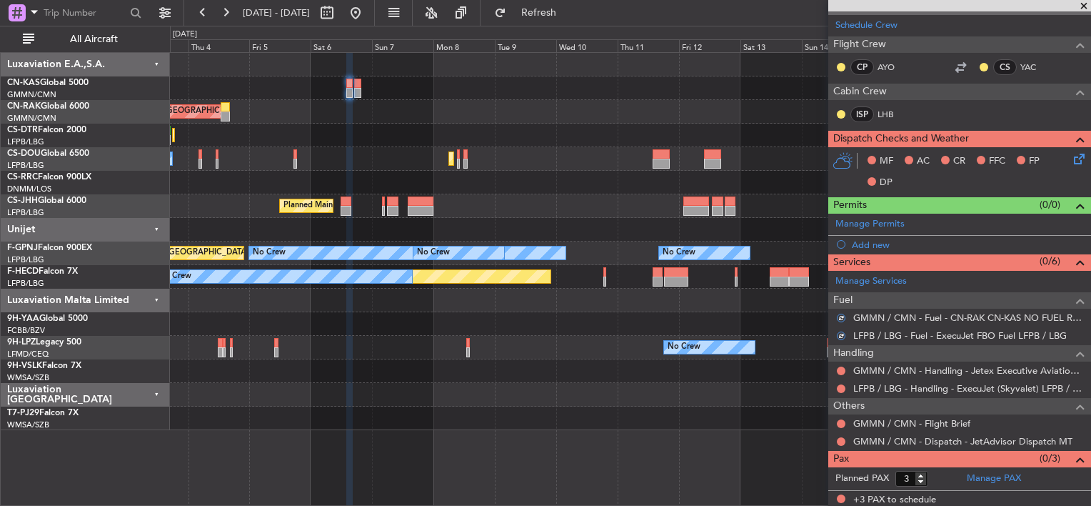
click at [840, 372] on div at bounding box center [841, 370] width 11 height 11
click at [836, 366] on div at bounding box center [841, 370] width 11 height 11
click at [837, 367] on button at bounding box center [841, 370] width 9 height 9
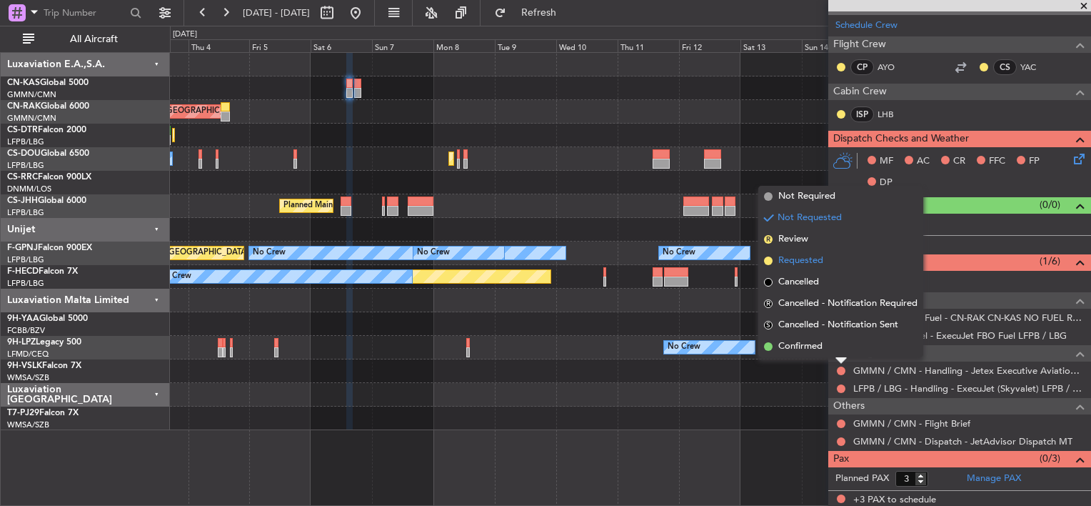
click at [791, 255] on span "Requested" at bounding box center [800, 261] width 45 height 14
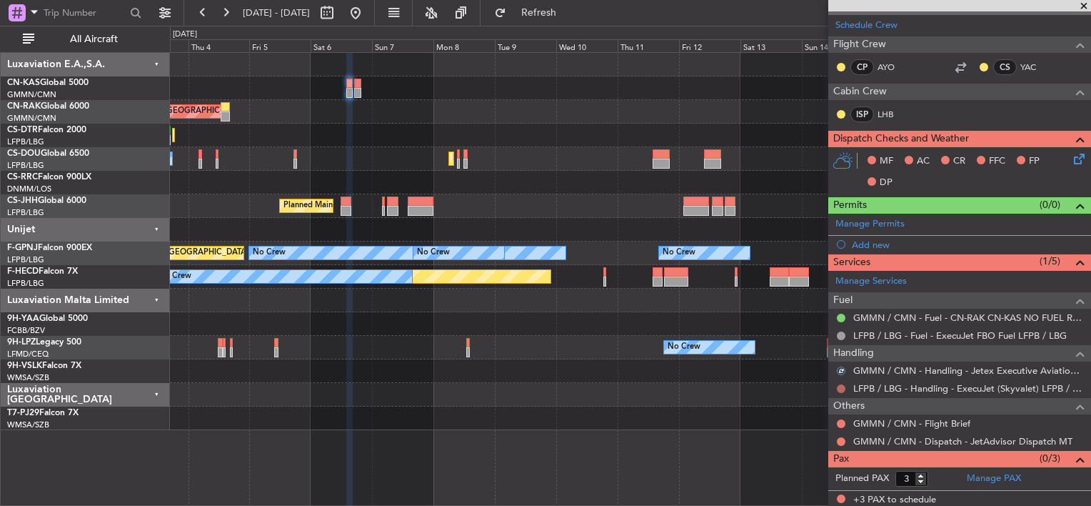
click at [841, 386] on button at bounding box center [841, 388] width 9 height 9
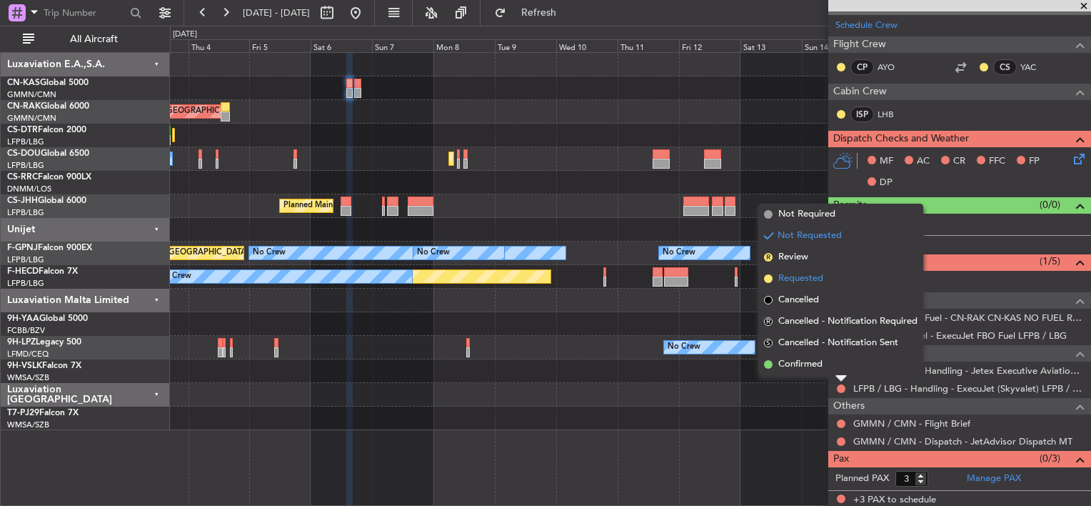
click at [777, 280] on li "Requested" at bounding box center [840, 278] width 165 height 21
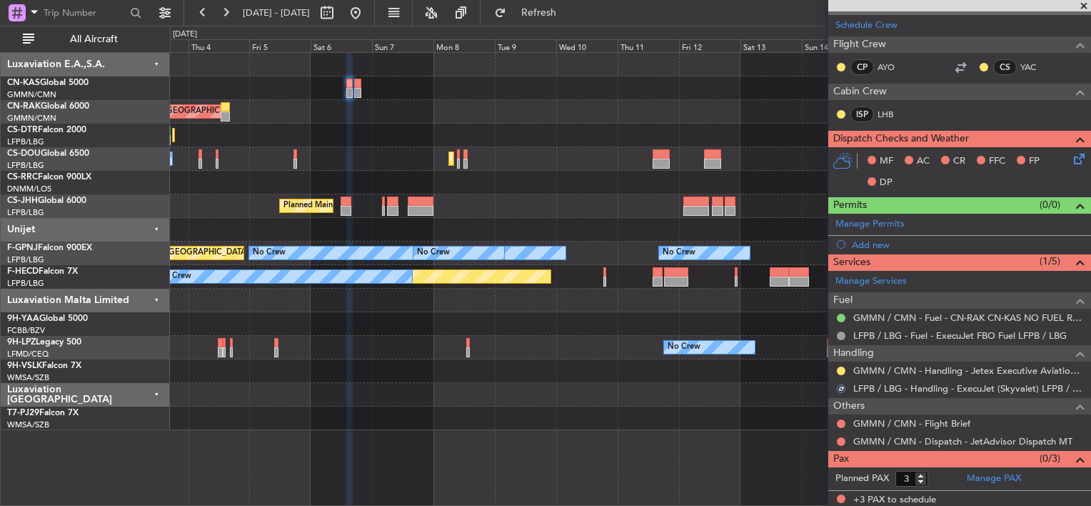
click at [837, 423] on div at bounding box center [841, 423] width 11 height 11
click at [838, 423] on button at bounding box center [841, 423] width 9 height 9
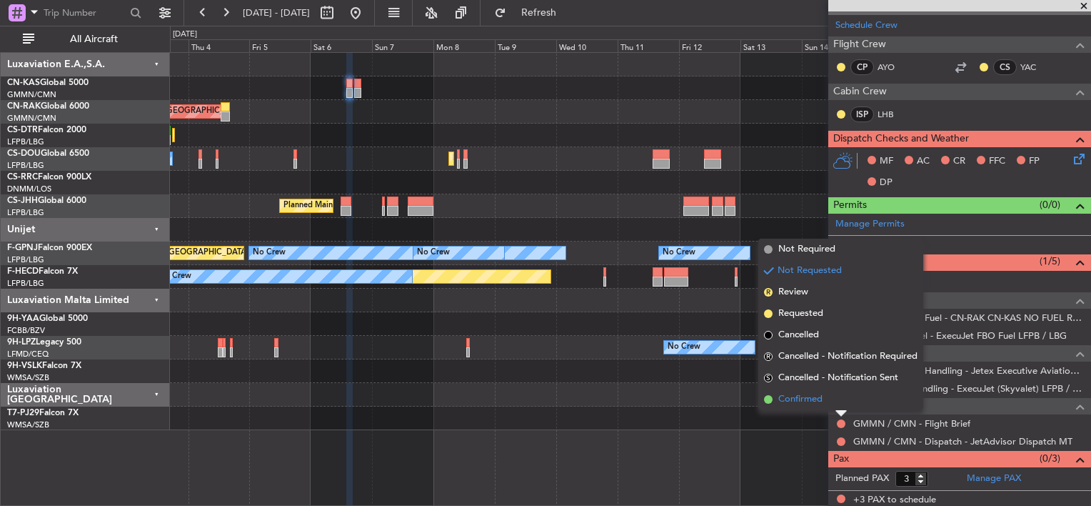
click at [778, 398] on span "Confirmed" at bounding box center [800, 399] width 44 height 14
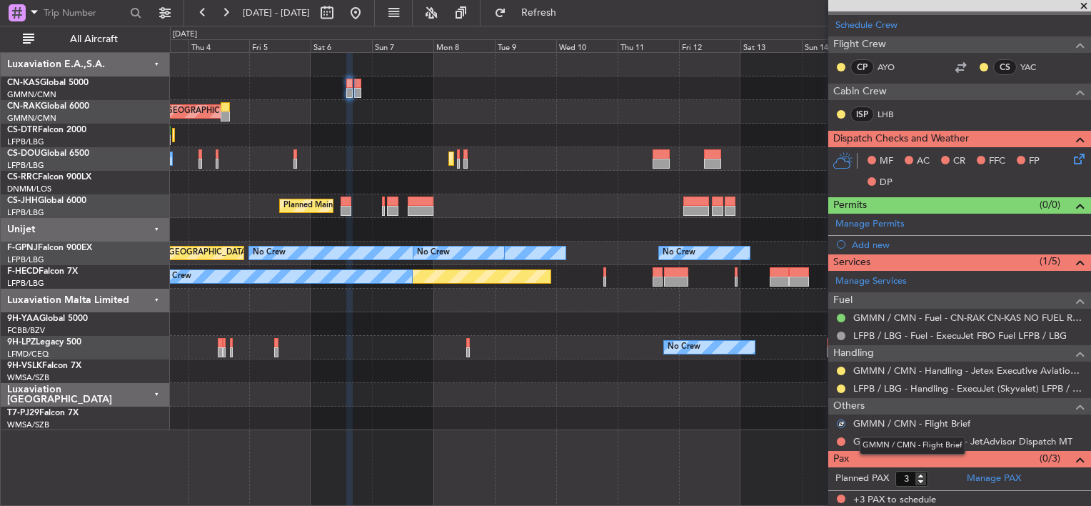
click at [851, 437] on mat-tooltip-component "GMMN / CMN - Flight Brief" at bounding box center [913, 445] width 126 height 38
click at [837, 439] on button at bounding box center [841, 441] width 9 height 9
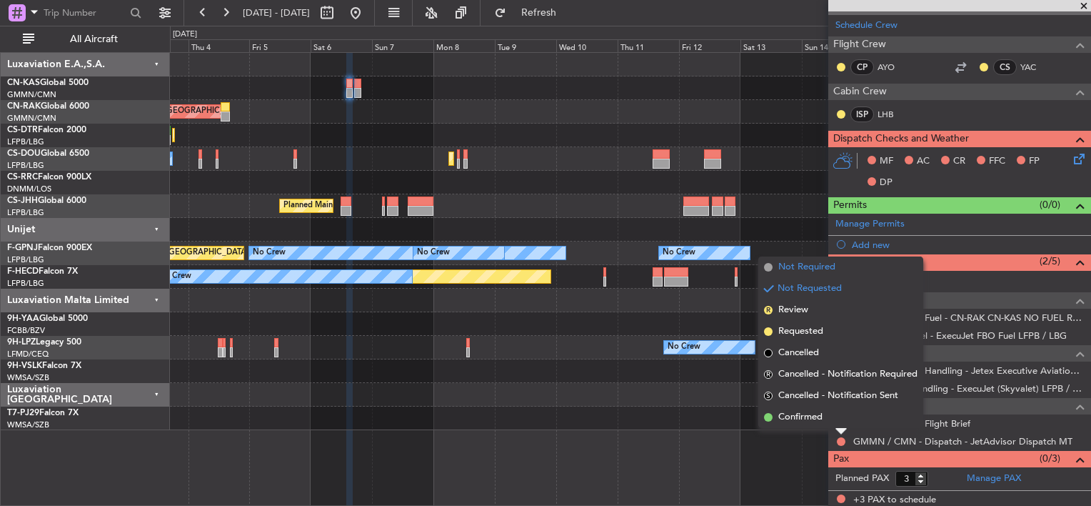
click at [782, 269] on span "Not Required" at bounding box center [806, 267] width 57 height 14
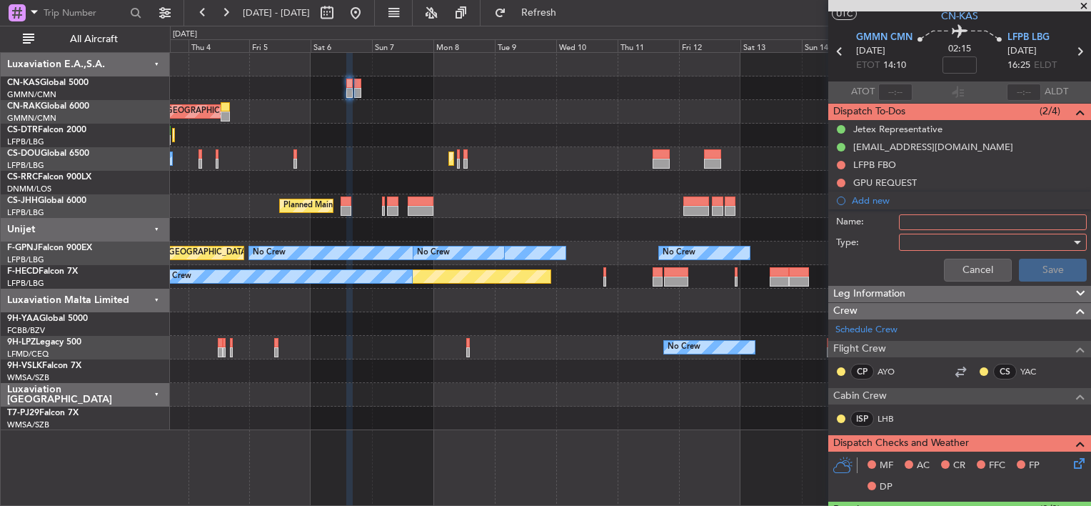
scroll to position [0, 0]
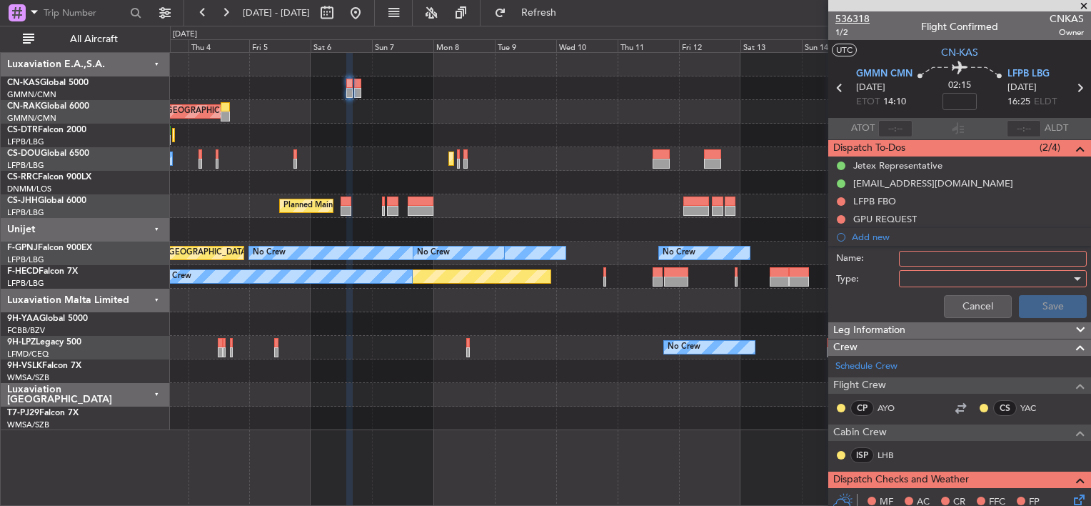
click at [847, 18] on span "536318" at bounding box center [853, 18] width 34 height 15
click at [848, 14] on span "536318" at bounding box center [853, 18] width 34 height 15
click at [956, 304] on button "Cancel" at bounding box center [978, 306] width 68 height 23
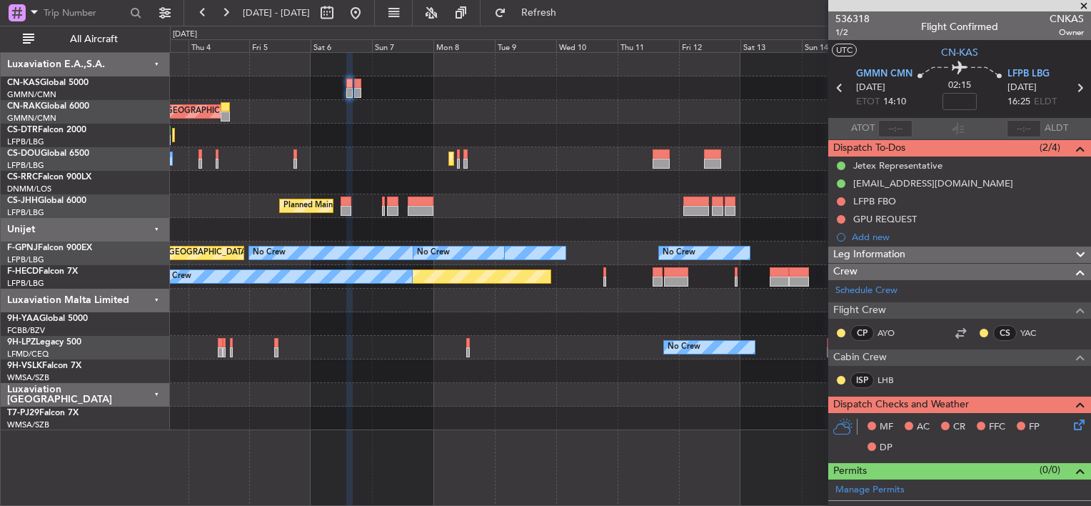
click at [837, 311] on span "Flight Crew" at bounding box center [859, 310] width 53 height 16
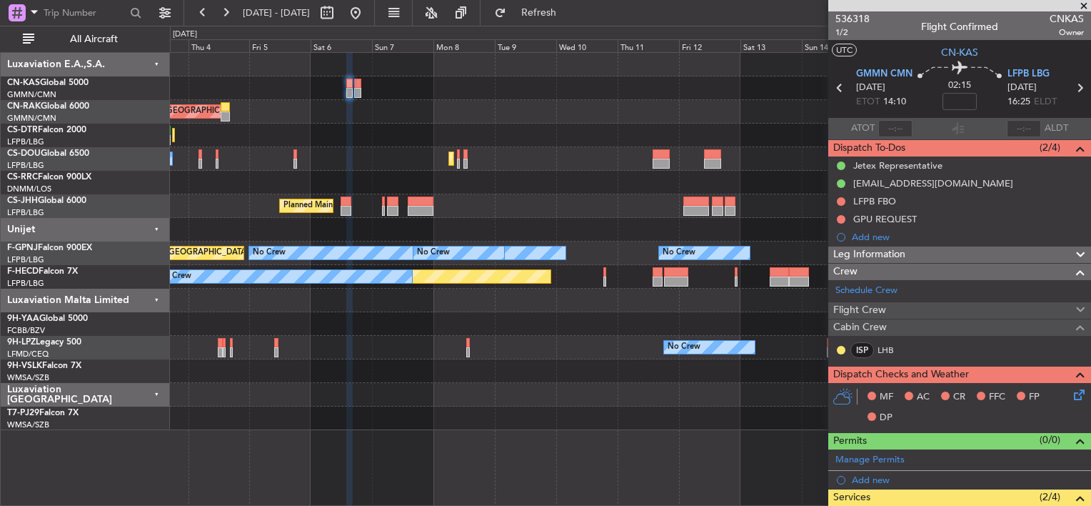
click at [891, 271] on div "Crew" at bounding box center [959, 272] width 263 height 16
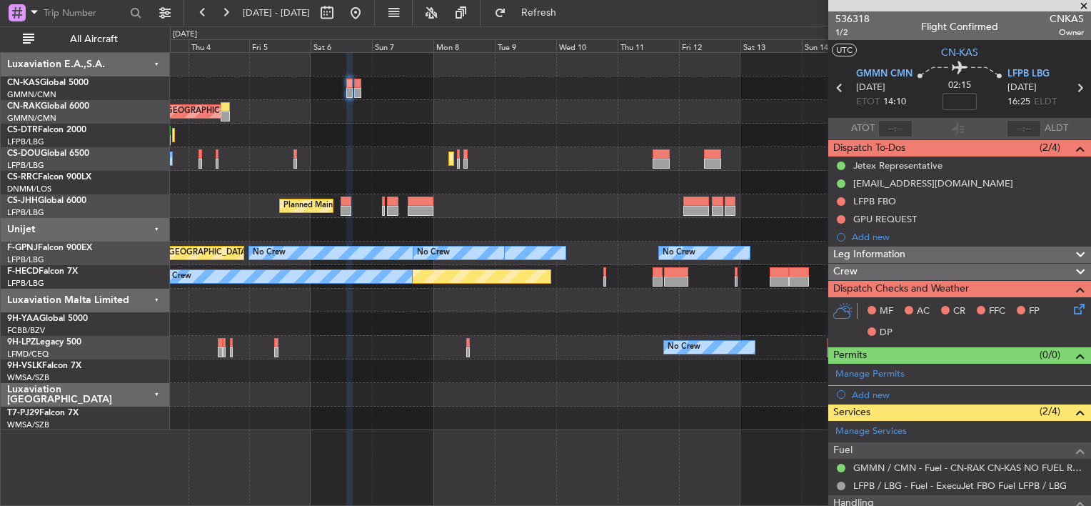
click at [871, 261] on span "Leg Information" at bounding box center [869, 254] width 72 height 16
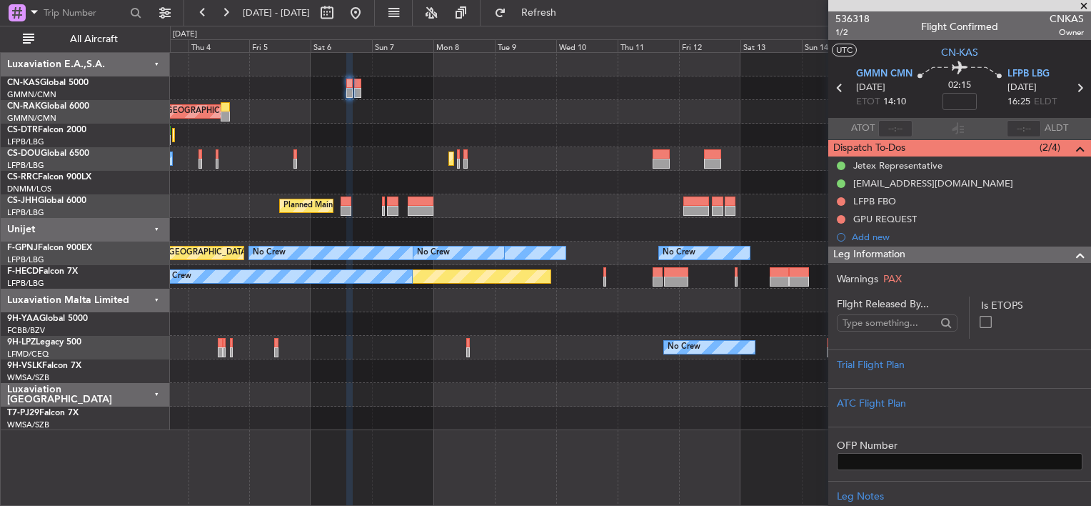
click at [874, 252] on span "Leg Information" at bounding box center [869, 254] width 72 height 16
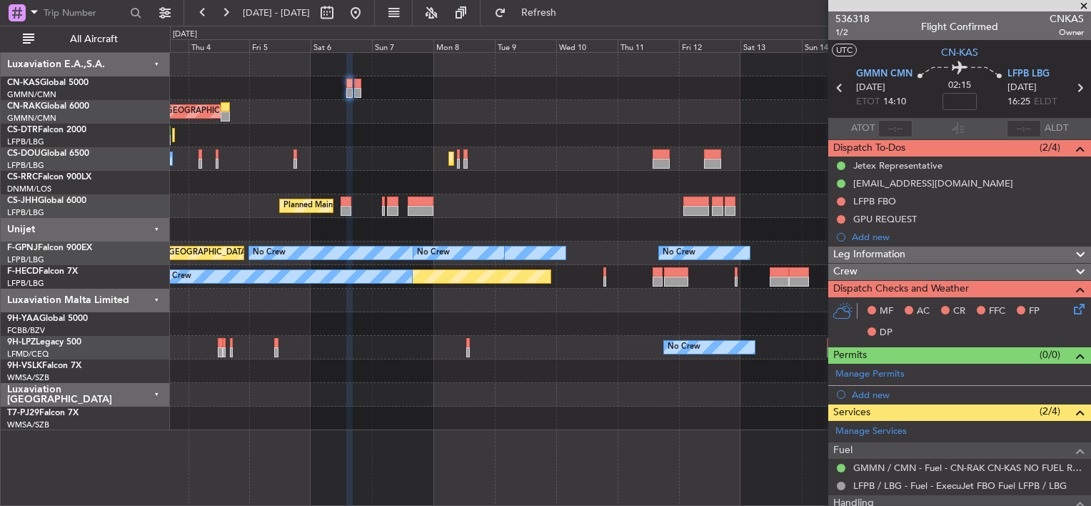
click at [870, 265] on div "Crew" at bounding box center [959, 272] width 263 height 16
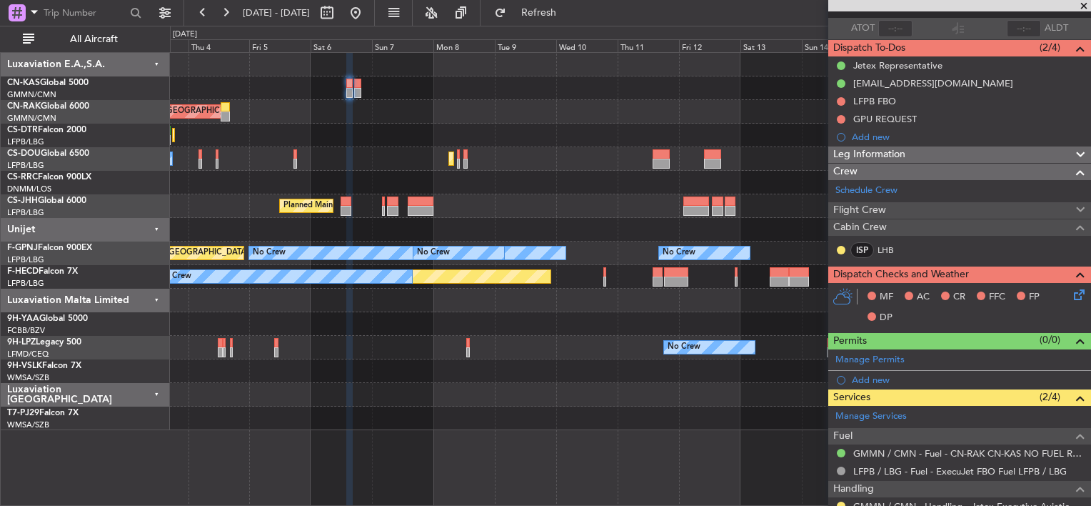
scroll to position [143, 0]
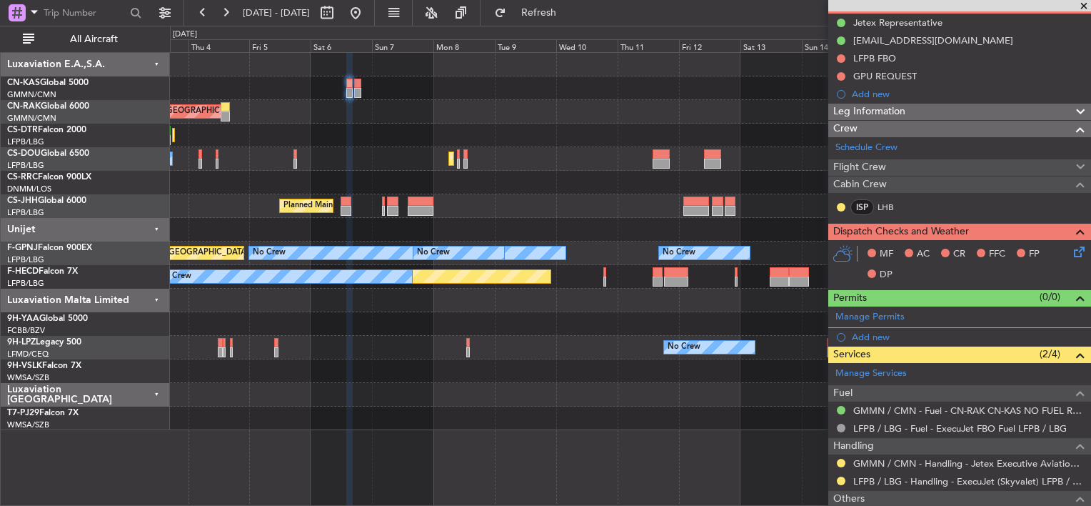
click at [900, 164] on div "Flight Crew" at bounding box center [959, 167] width 263 height 16
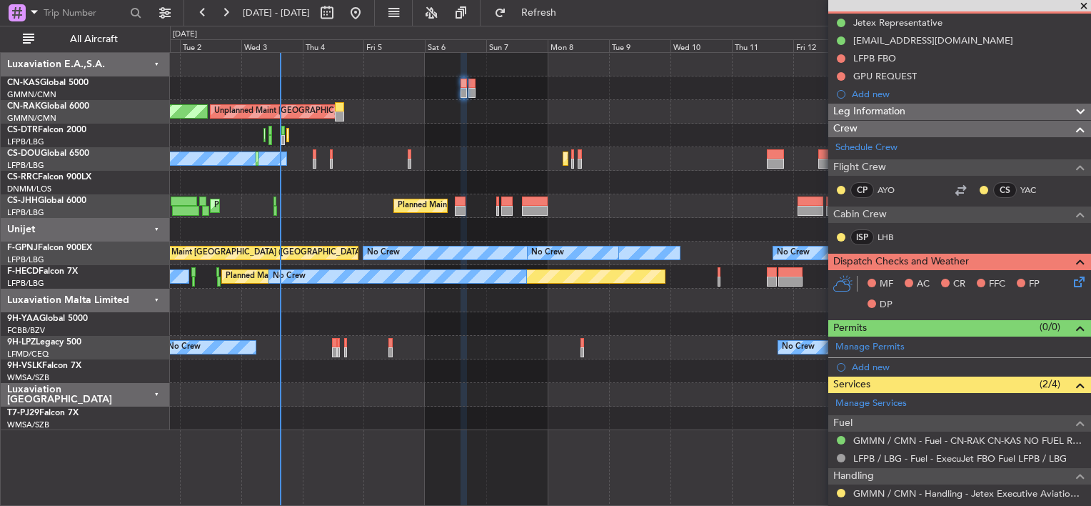
click at [460, 117] on div "Unplanned Maint [GEOGRAPHIC_DATA] ([GEOGRAPHIC_DATA]) Planned Maint [GEOGRAPHIC…" at bounding box center [630, 112] width 921 height 24
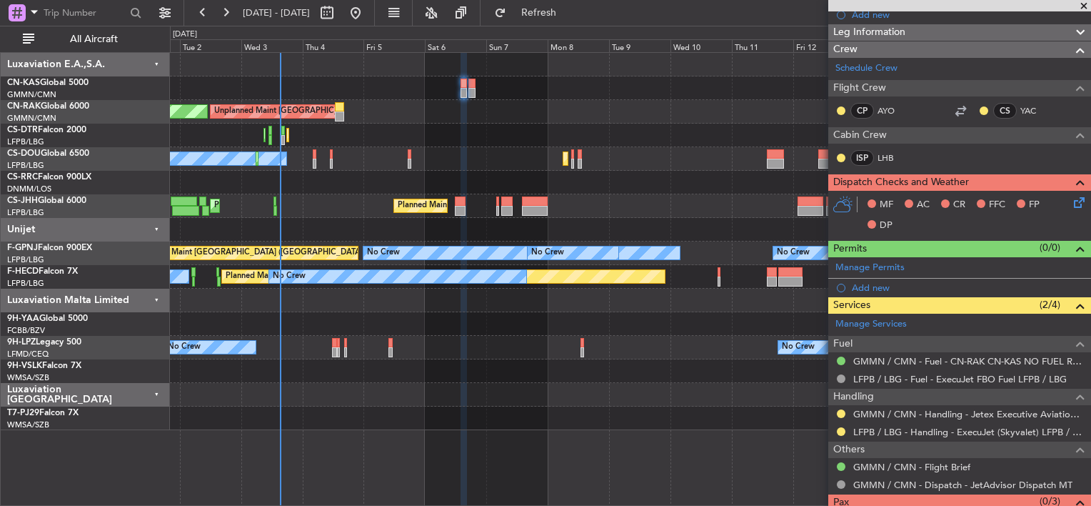
scroll to position [266, 0]
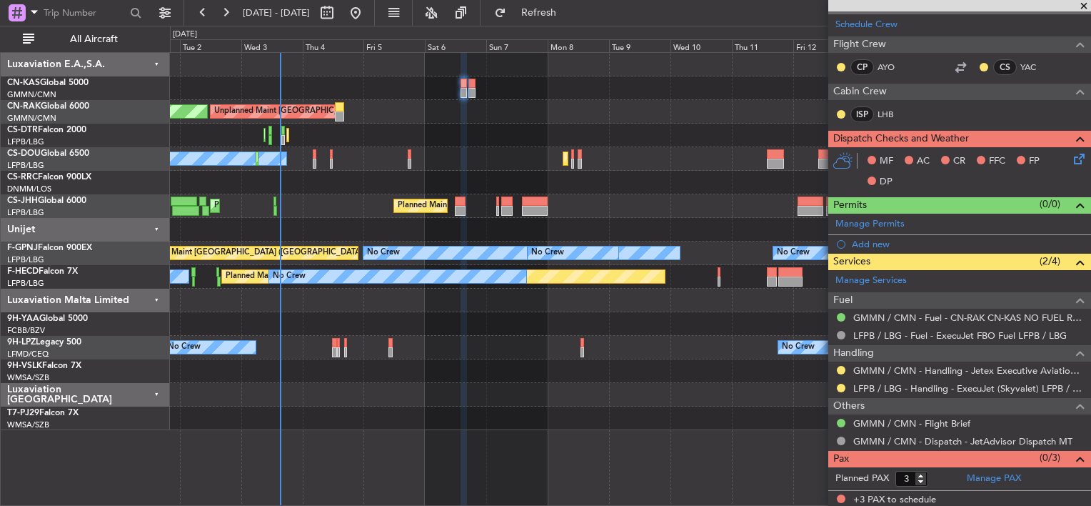
click at [1071, 154] on icon at bounding box center [1076, 156] width 11 height 11
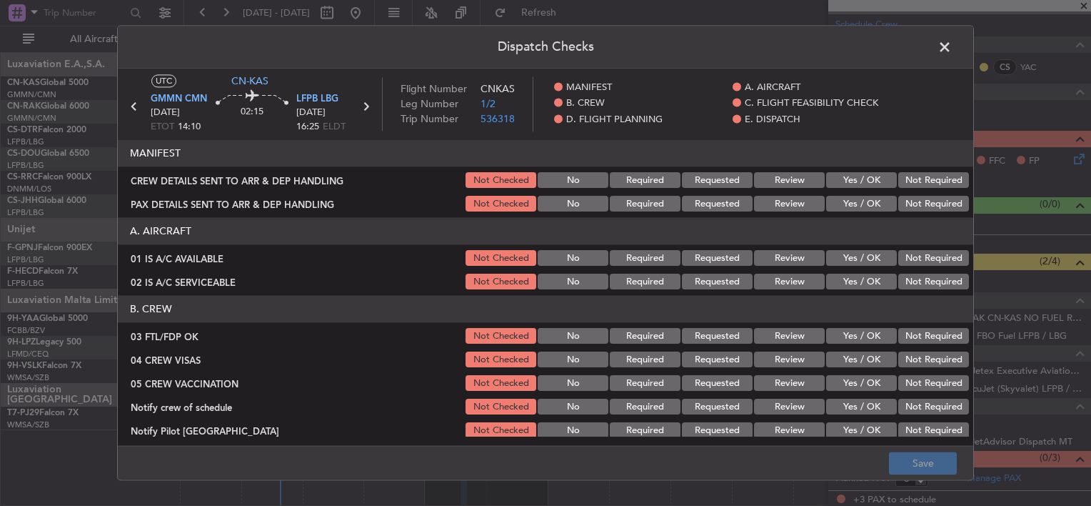
click at [851, 177] on button "Yes / OK" at bounding box center [861, 181] width 71 height 16
click at [844, 199] on button "Yes / OK" at bounding box center [861, 204] width 71 height 16
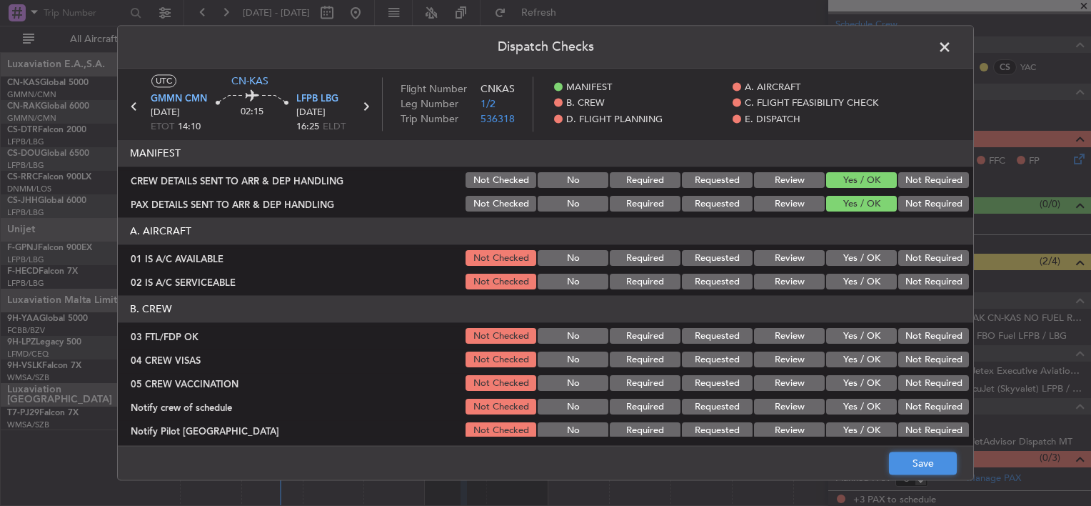
click at [926, 474] on button "Save" at bounding box center [923, 463] width 68 height 23
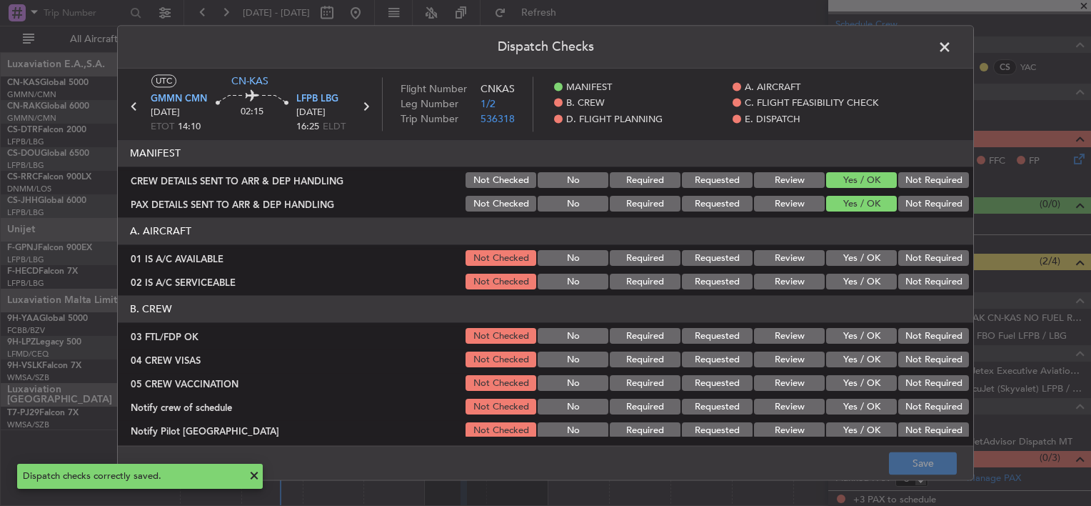
click at [952, 46] on span at bounding box center [952, 50] width 0 height 29
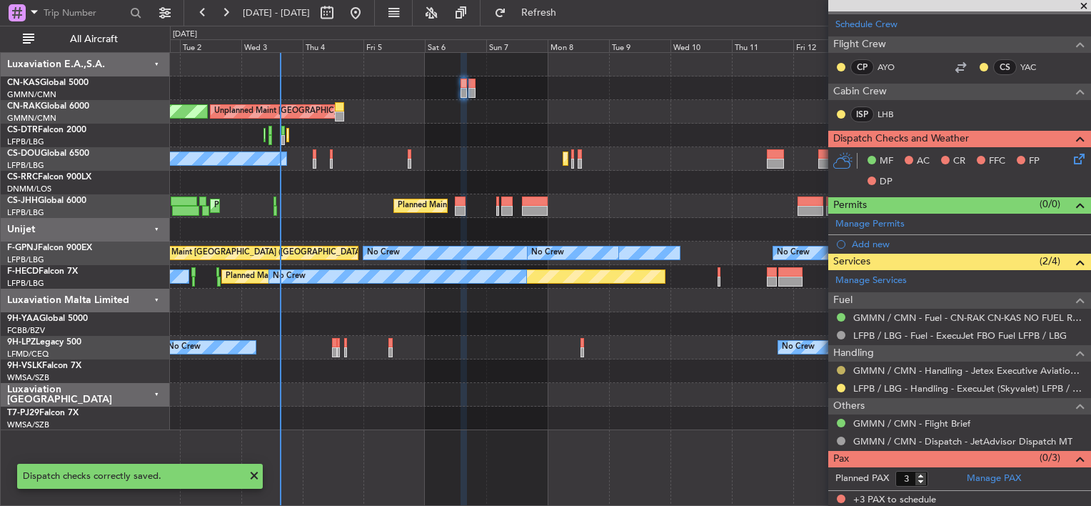
click at [839, 369] on button at bounding box center [841, 370] width 9 height 9
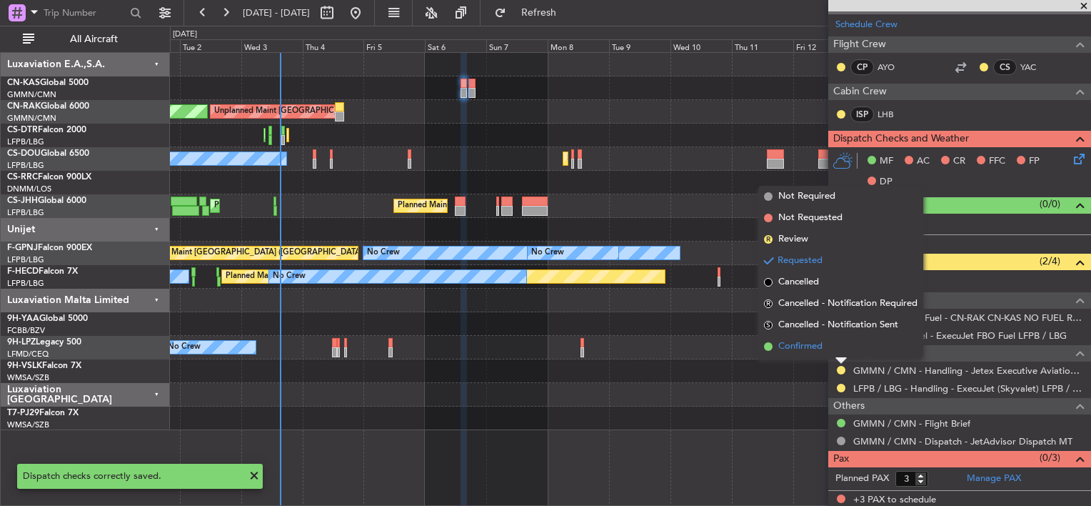
click at [803, 351] on span "Confirmed" at bounding box center [800, 346] width 44 height 14
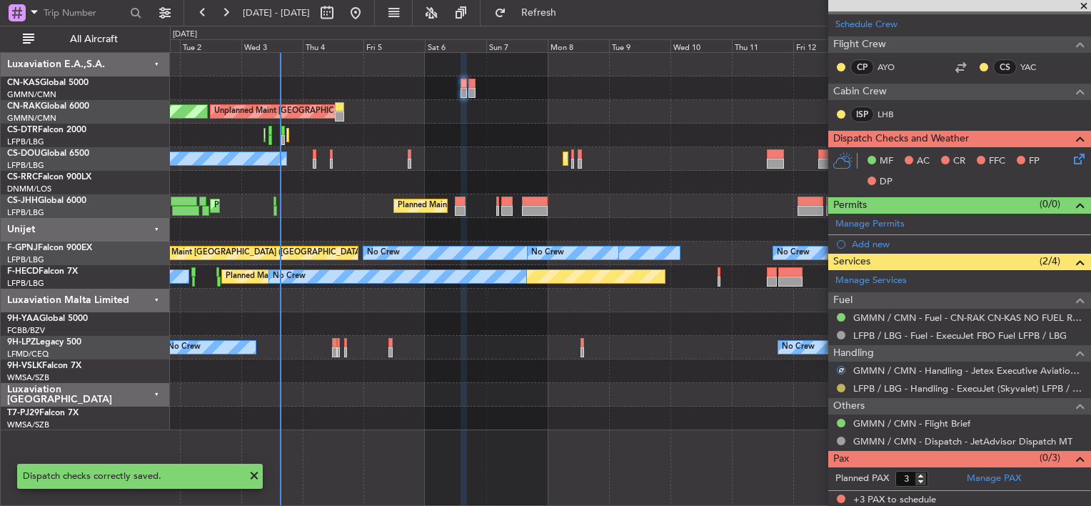
click at [837, 382] on div at bounding box center [841, 387] width 11 height 11
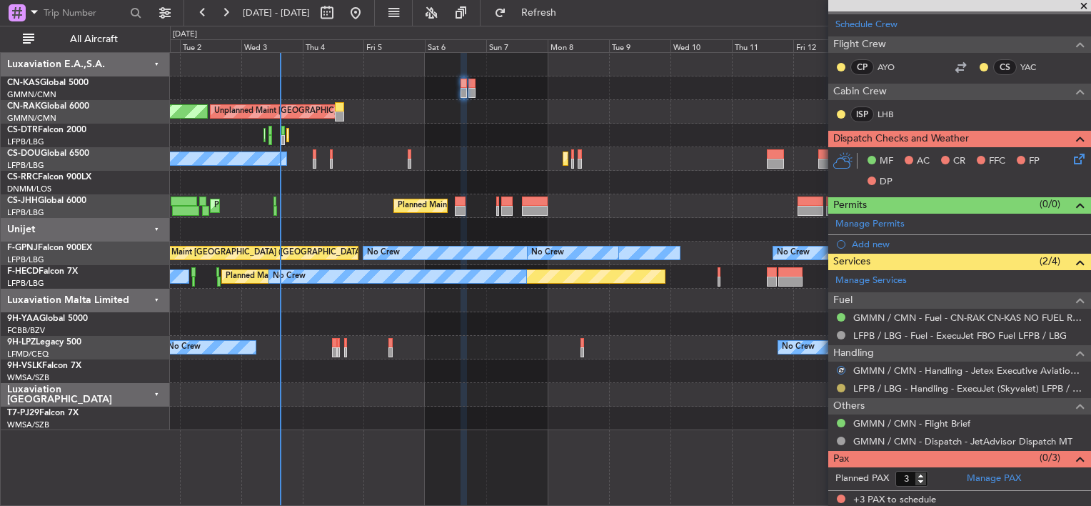
click at [837, 383] on div at bounding box center [841, 387] width 11 height 11
click at [839, 384] on button at bounding box center [841, 388] width 9 height 9
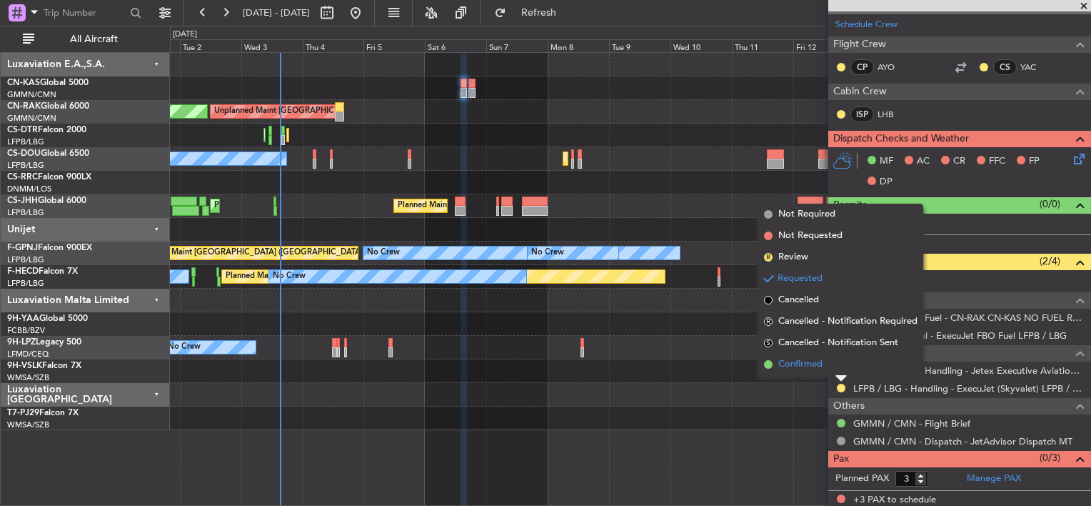
click at [811, 365] on span "Confirmed" at bounding box center [800, 364] width 44 height 14
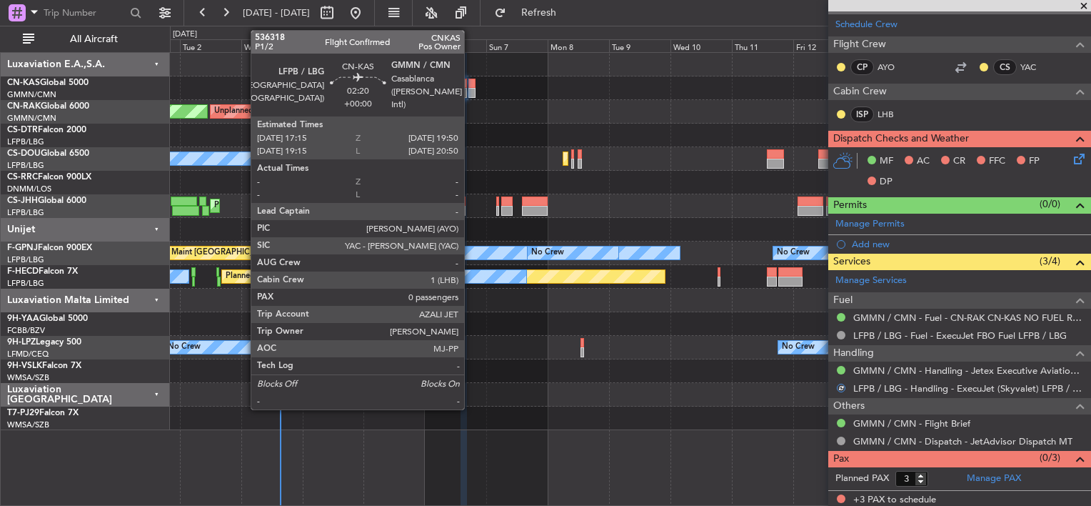
click at [471, 83] on div at bounding box center [472, 84] width 7 height 10
type input "0"
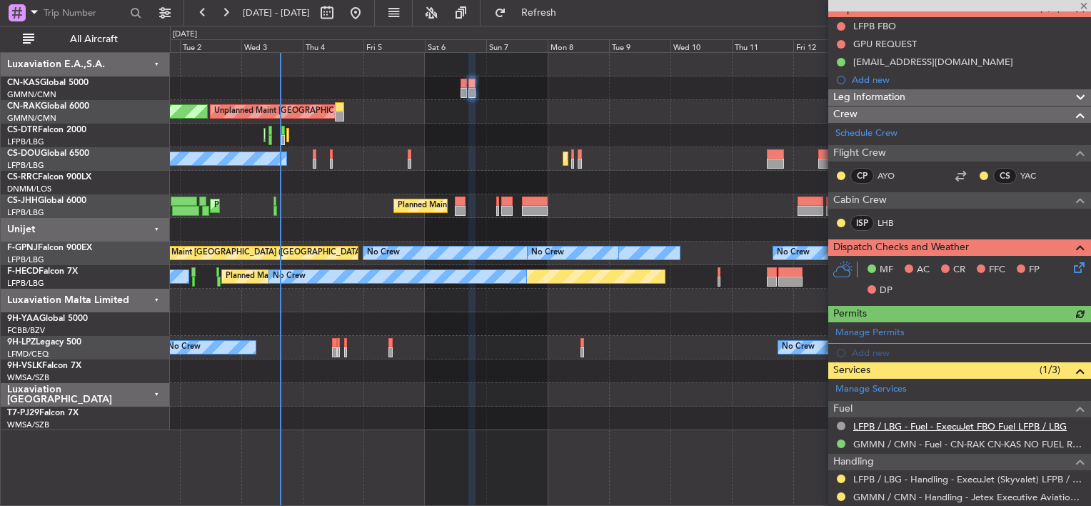
scroll to position [214, 0]
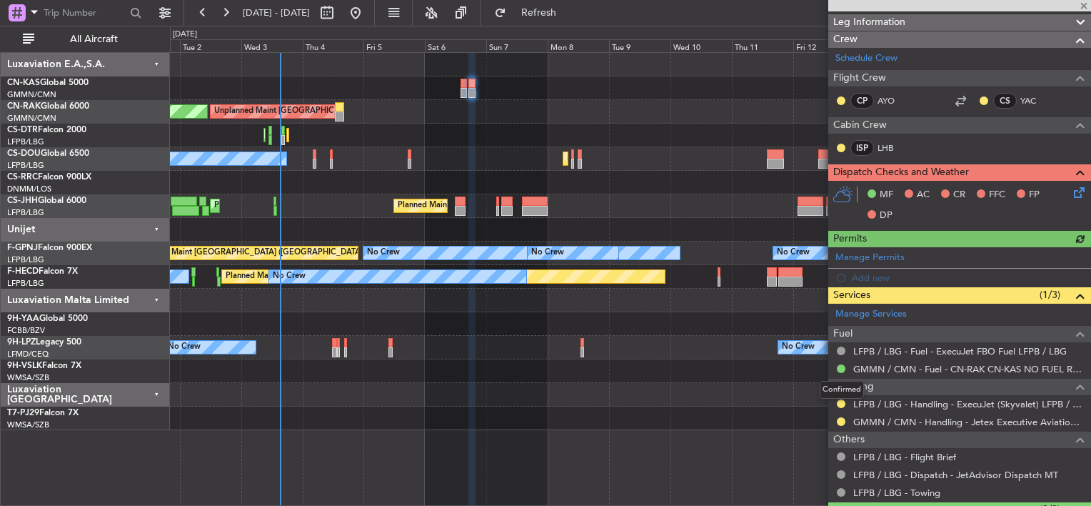
click at [839, 400] on mat-tooltip-component "Confirmed" at bounding box center [842, 390] width 64 height 38
click at [842, 401] on button at bounding box center [841, 403] width 9 height 9
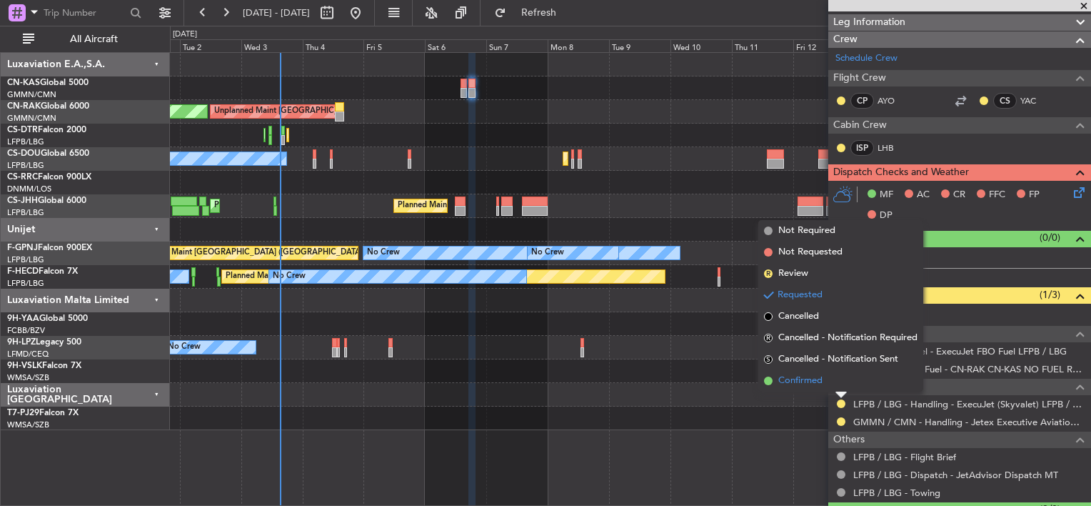
click at [797, 380] on span "Confirmed" at bounding box center [800, 381] width 44 height 14
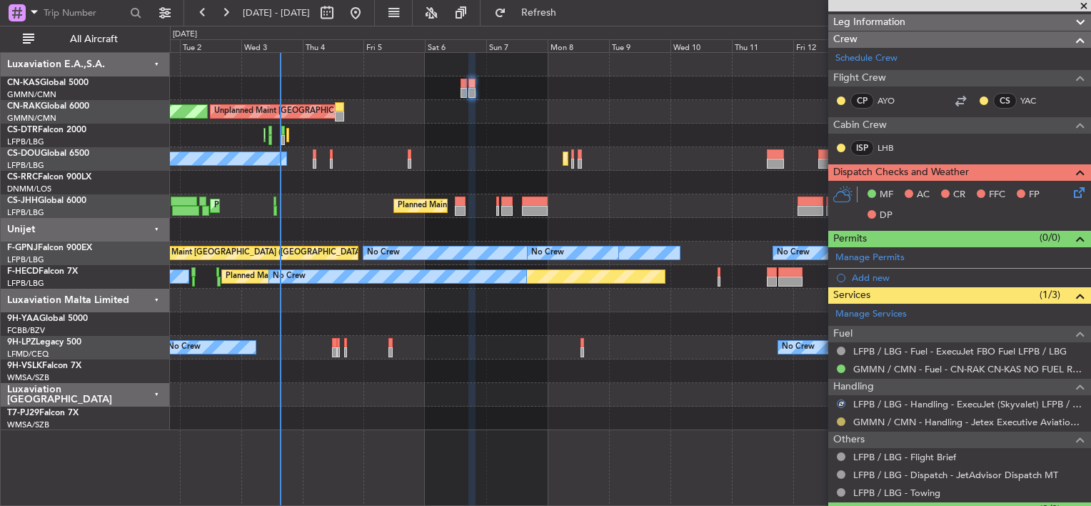
click at [839, 423] on button at bounding box center [841, 421] width 9 height 9
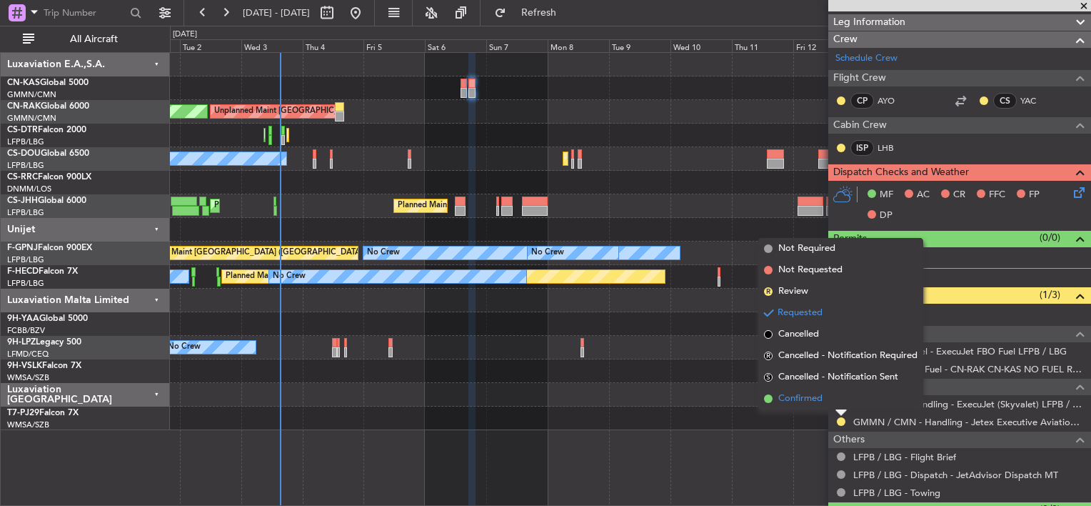
click at [812, 400] on span "Confirmed" at bounding box center [800, 398] width 44 height 14
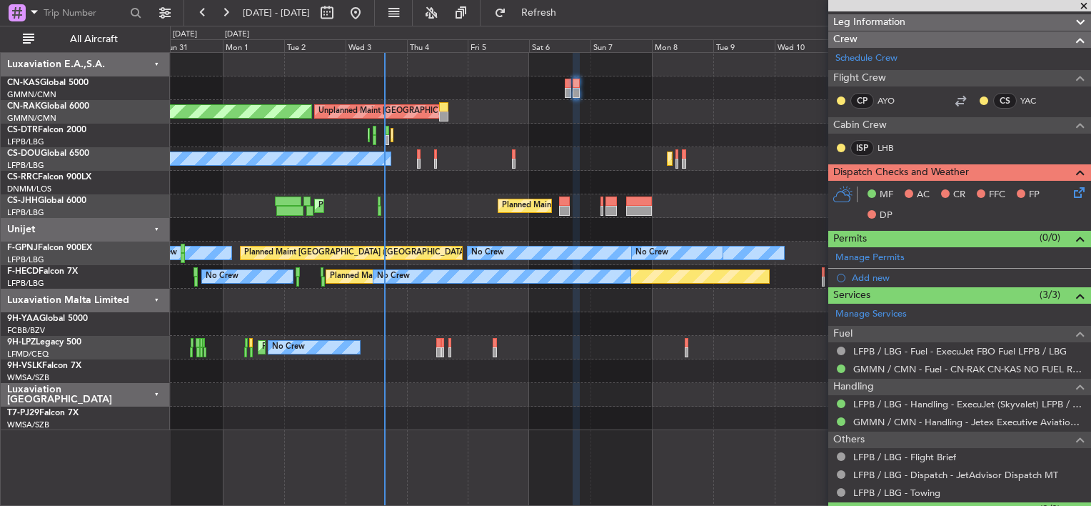
click at [466, 145] on div "Planned Maint Sofia Planned Maint Sofia No Crew" at bounding box center [630, 136] width 921 height 24
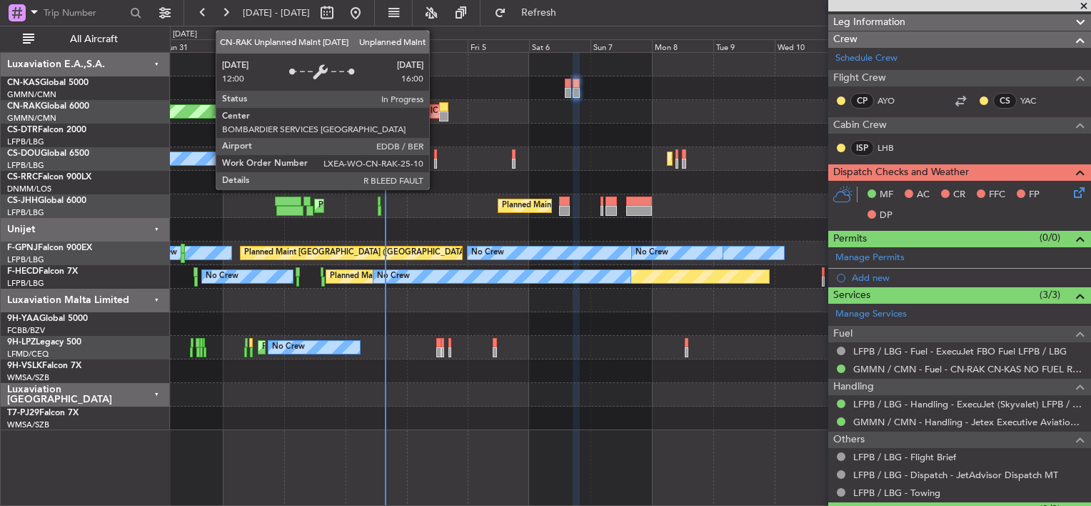
click at [436, 114] on div "Unplanned Maint [GEOGRAPHIC_DATA] ([GEOGRAPHIC_DATA])" at bounding box center [436, 111] width 235 height 21
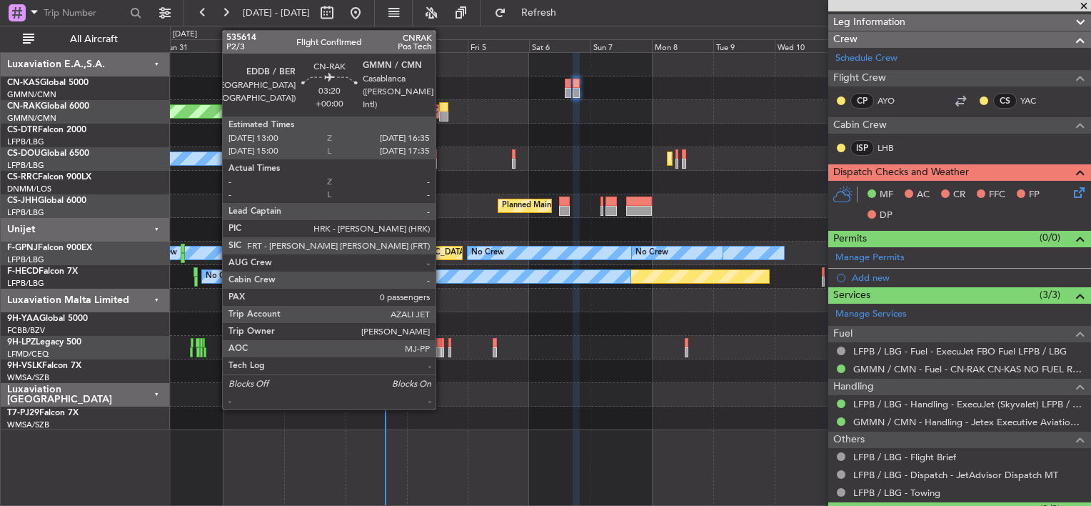
click at [442, 109] on div at bounding box center [443, 107] width 9 height 10
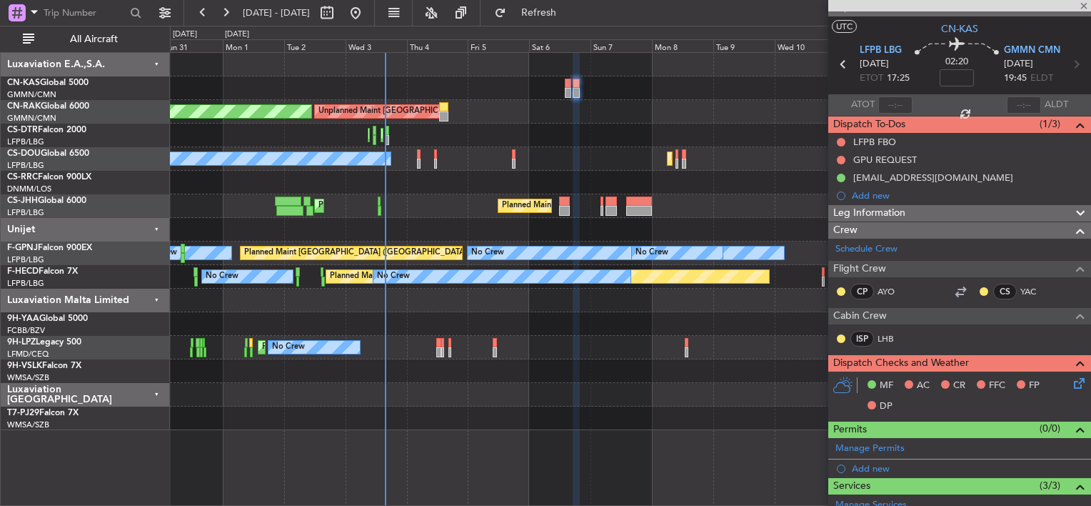
scroll to position [0, 0]
